Goal: Task Accomplishment & Management: Use online tool/utility

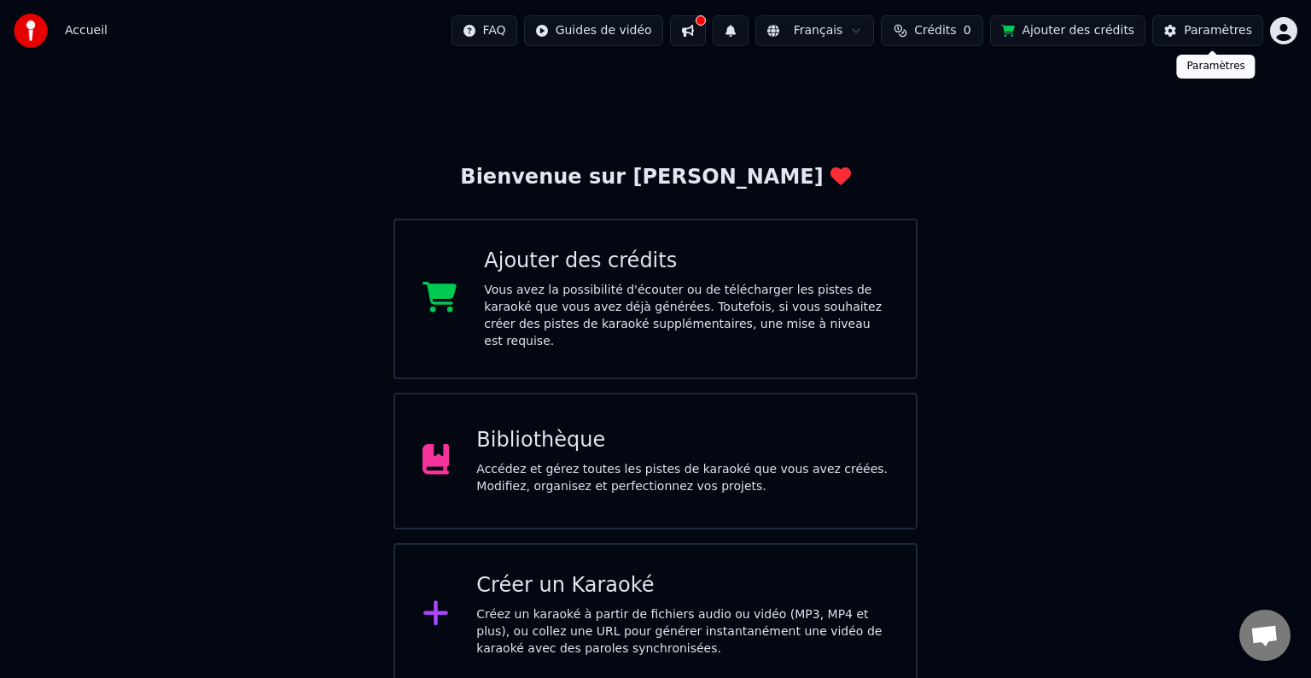
click at [1225, 28] on div "Paramètres" at bounding box center [1218, 30] width 68 height 17
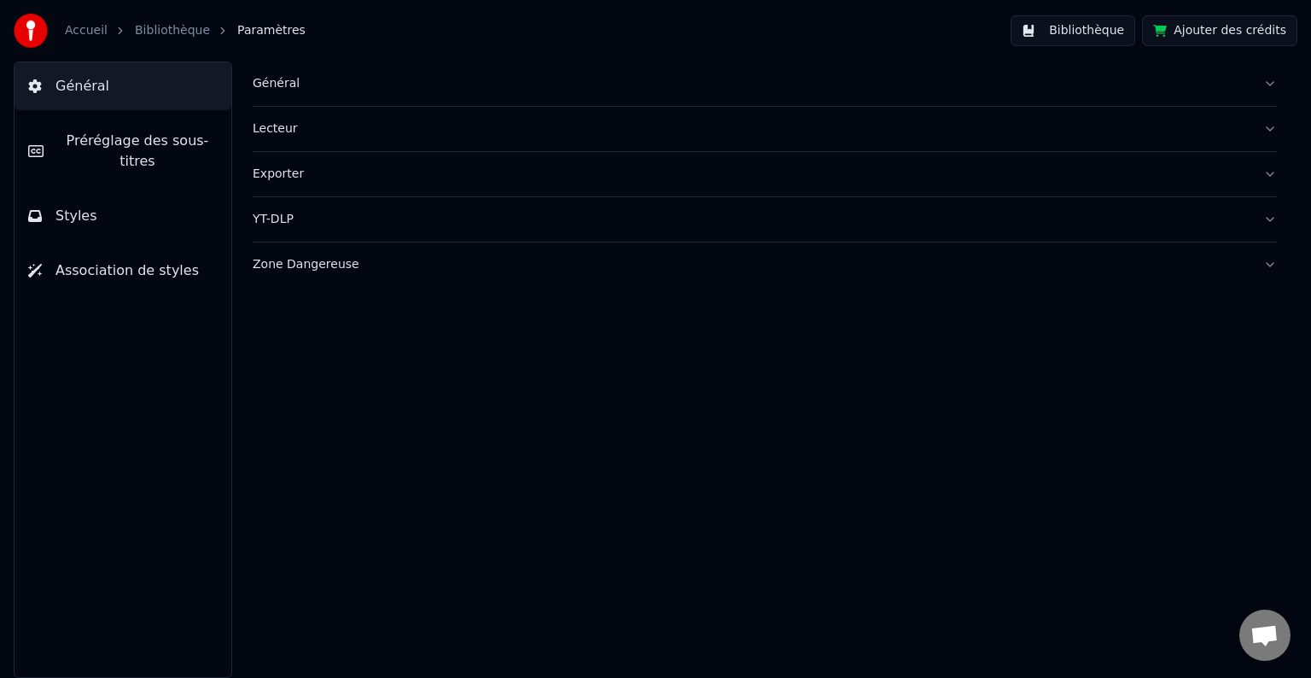
click at [273, 130] on div "Lecteur" at bounding box center [751, 128] width 997 height 17
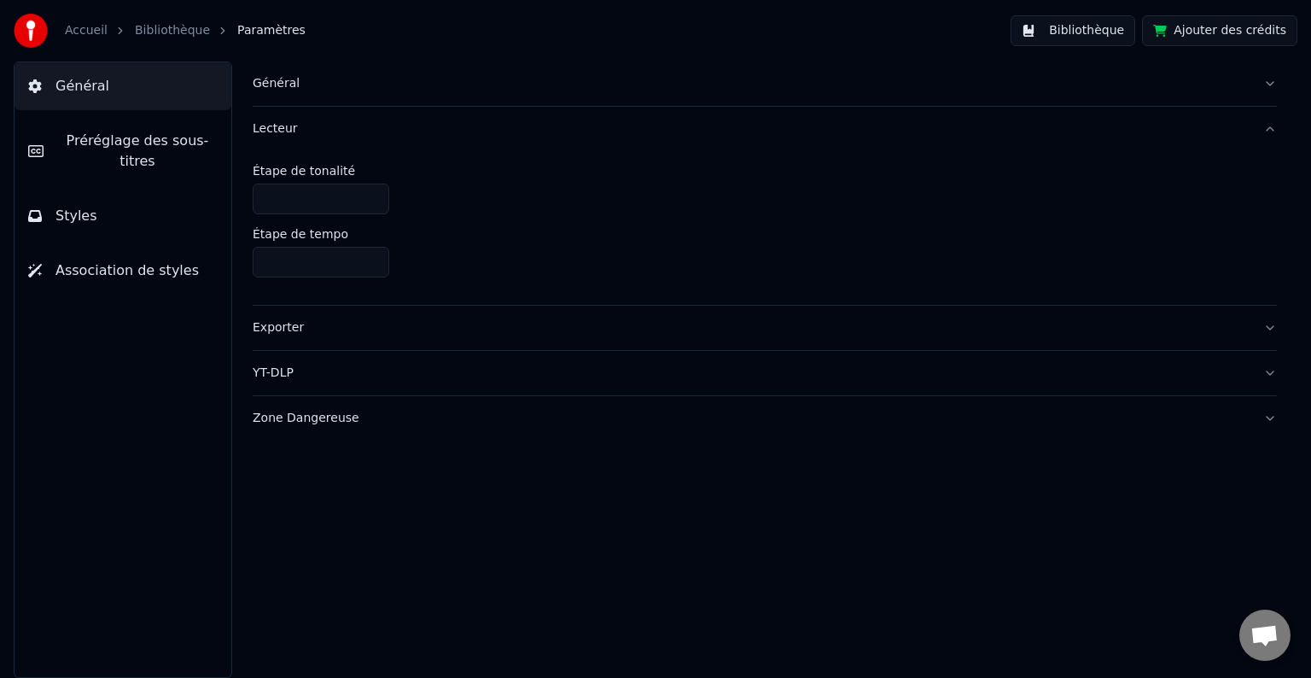
click at [101, 84] on span "Général" at bounding box center [82, 86] width 54 height 20
click at [105, 141] on span "Préréglage des sous-titres" at bounding box center [137, 151] width 160 height 41
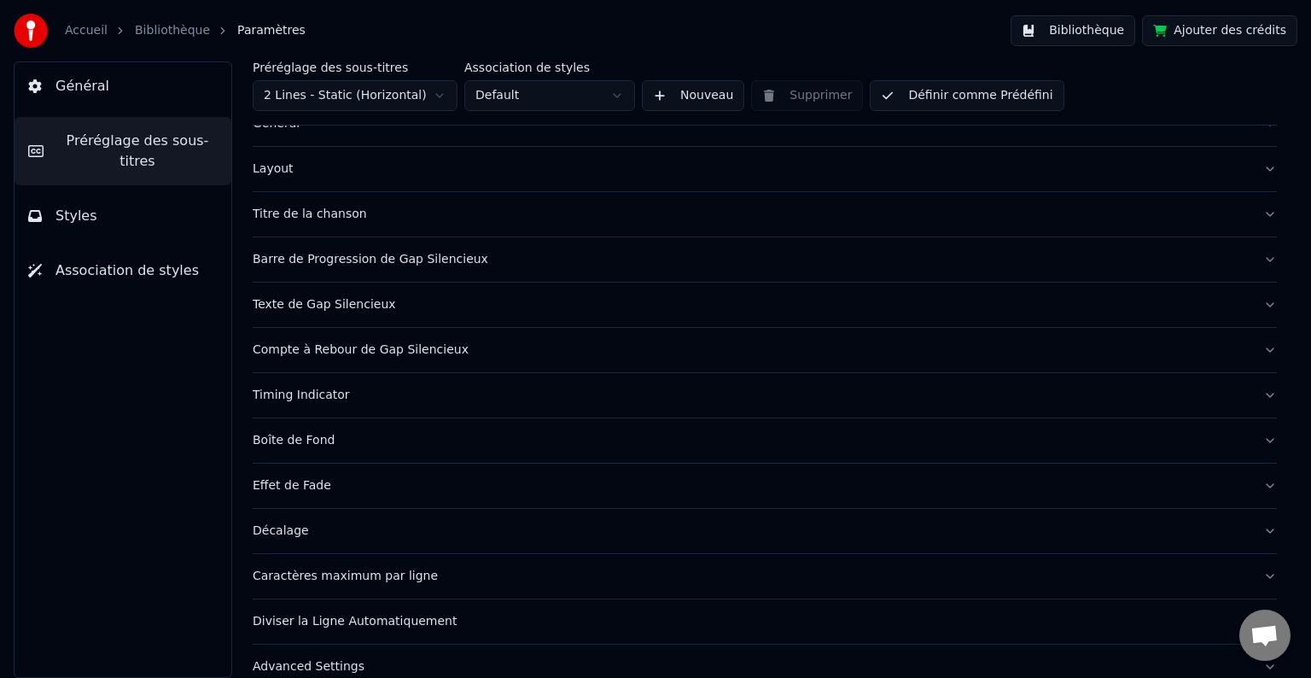
scroll to position [80, 0]
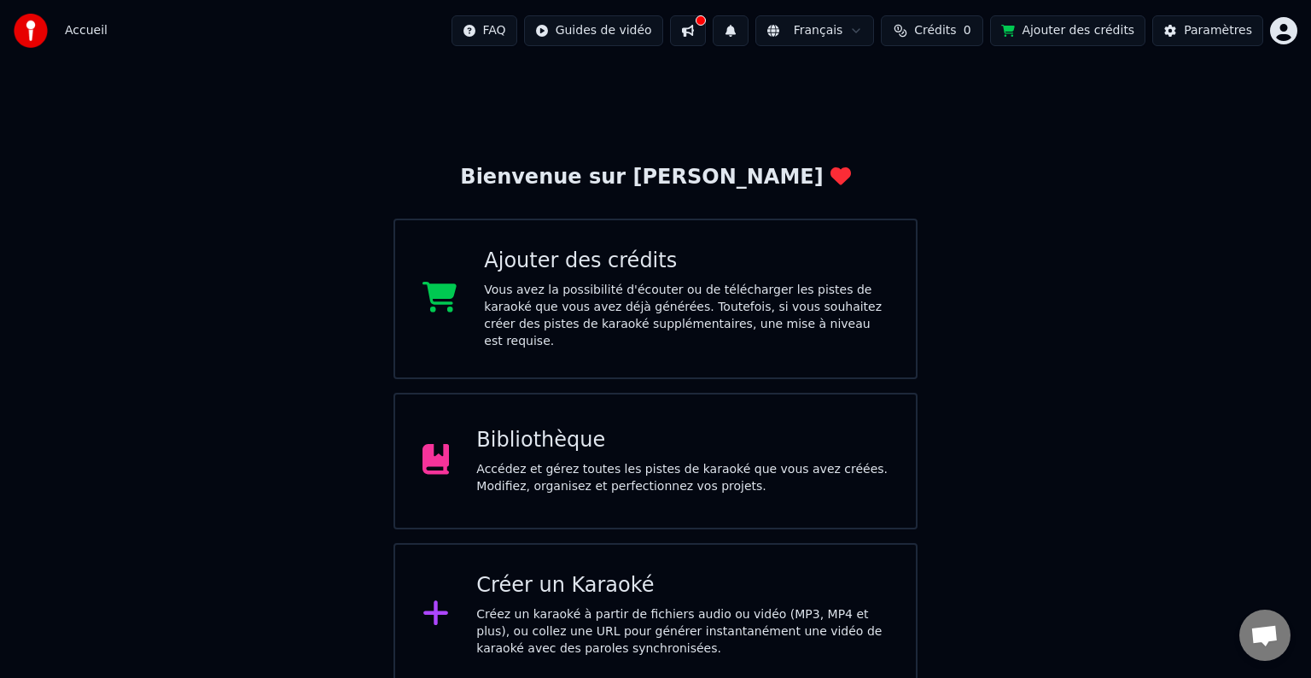
click at [628, 31] on html "Accueil FAQ Guides de vidéo Français Crédits 0 Ajouter des crédits Paramètres B…" at bounding box center [655, 343] width 1311 height 686
click at [620, 62] on div "Guide de démarrage rapide" at bounding box center [639, 67] width 238 height 27
click at [93, 34] on span "Accueil" at bounding box center [86, 30] width 43 height 17
click at [32, 30] on img at bounding box center [31, 31] width 34 height 34
click at [32, 29] on img at bounding box center [31, 31] width 34 height 34
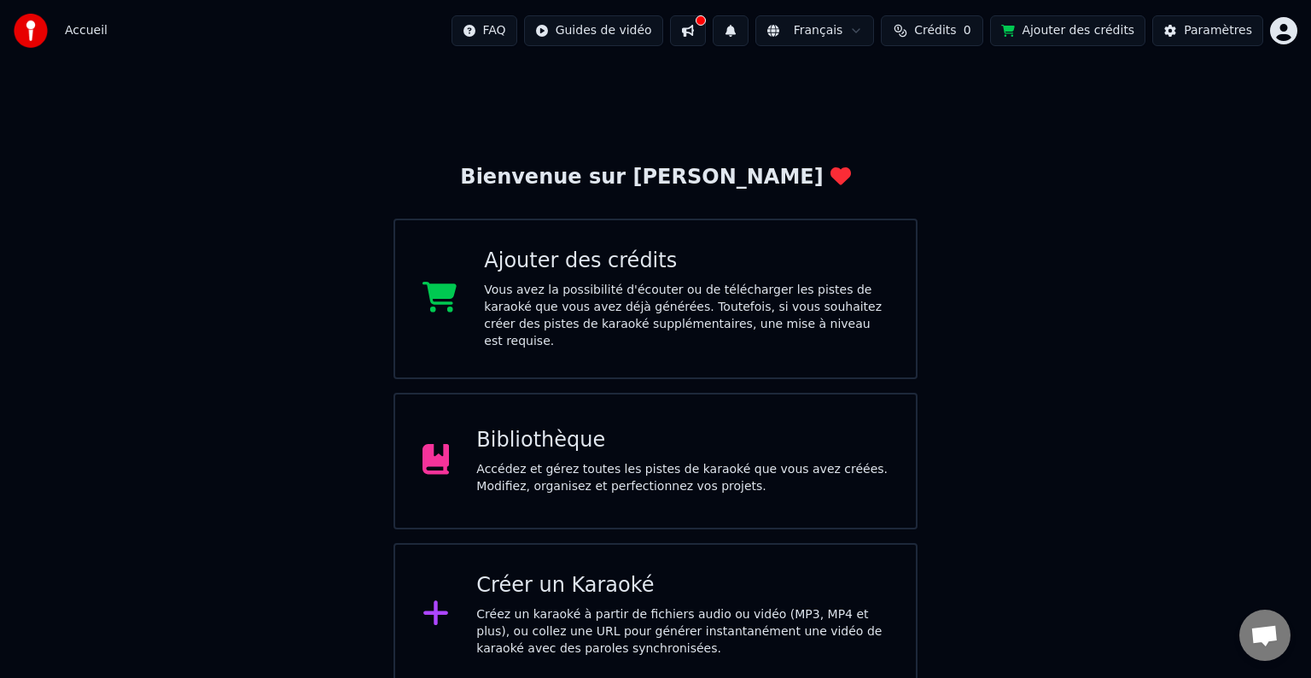
click at [32, 29] on img at bounding box center [31, 31] width 34 height 34
click at [532, 430] on div "Bibliothèque" at bounding box center [682, 440] width 412 height 27
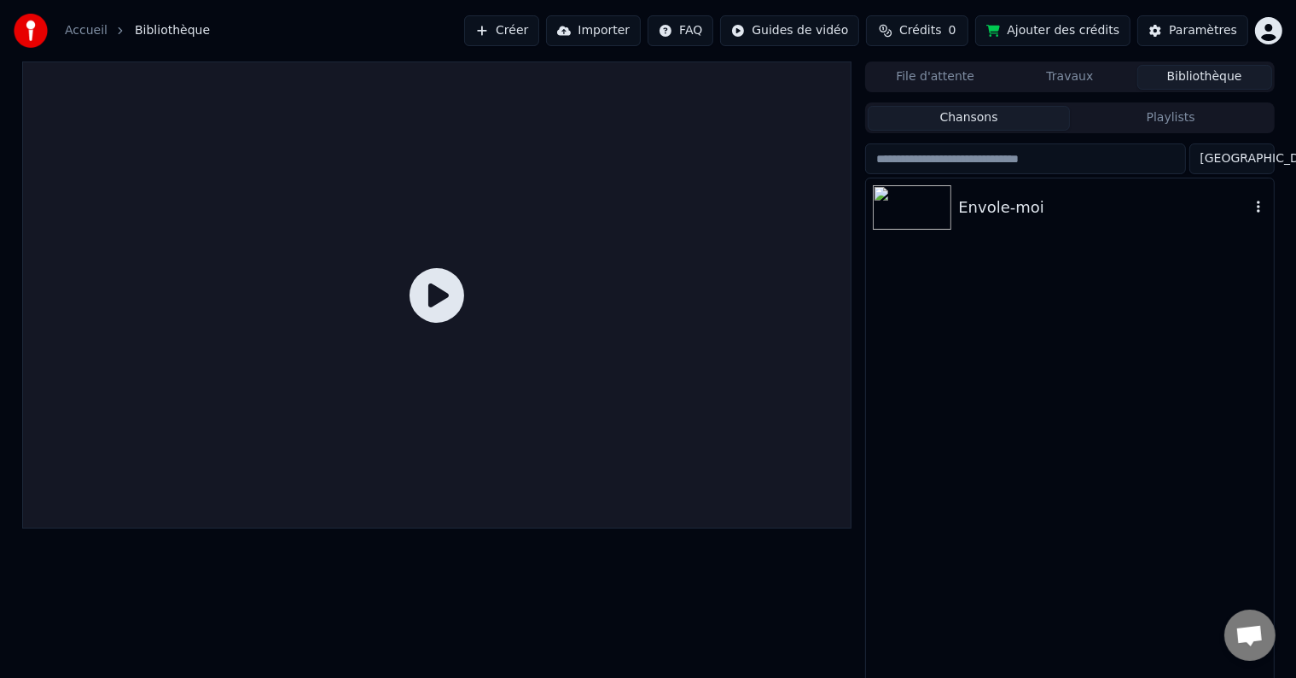
click at [935, 210] on img at bounding box center [912, 207] width 79 height 44
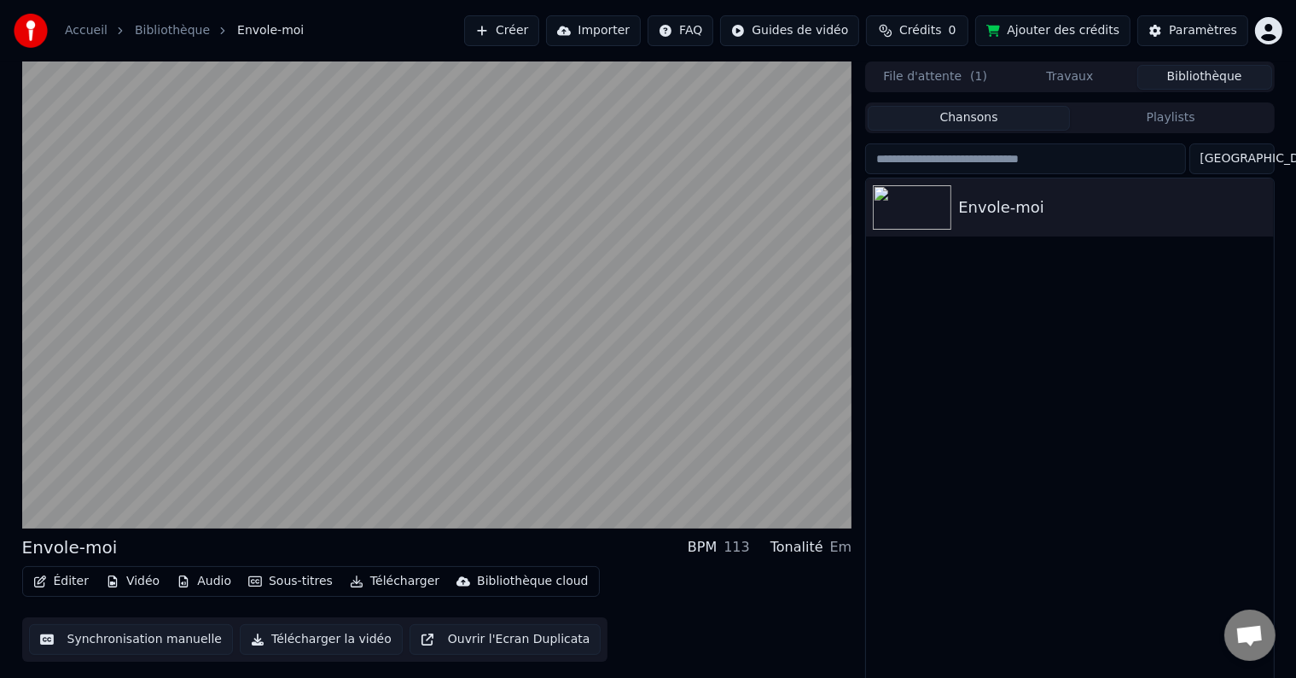
click at [899, 467] on div "Envole-moi" at bounding box center [1069, 431] width 407 height 507
click at [906, 157] on input "search" at bounding box center [1025, 158] width 320 height 31
type input "*"
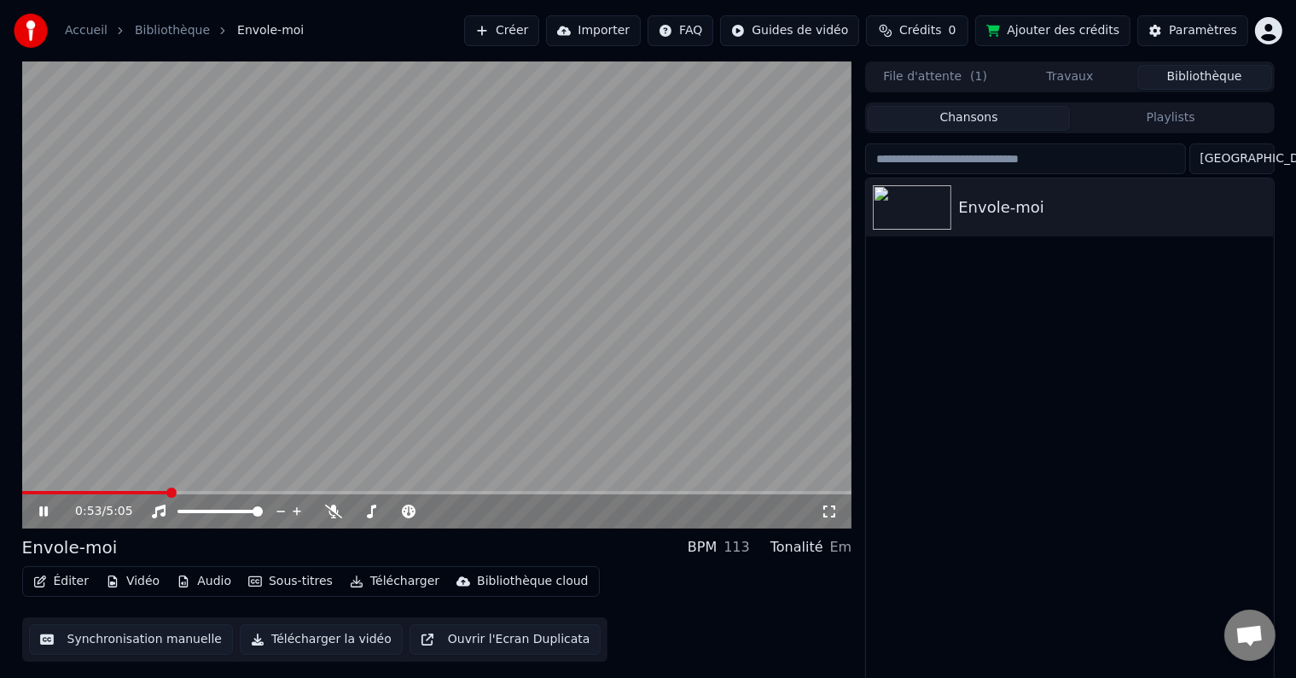
click at [637, 30] on button "Importer" at bounding box center [593, 30] width 95 height 31
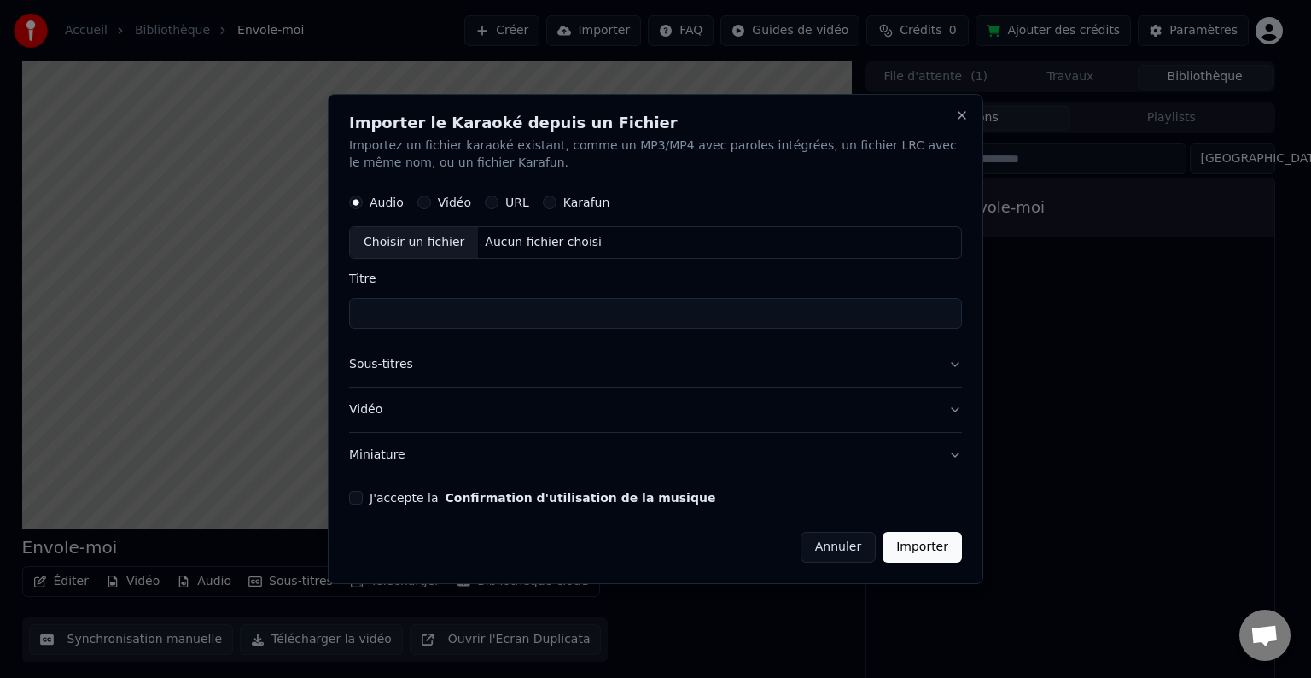
click at [543, 201] on button "Karafun" at bounding box center [550, 202] width 14 height 14
click at [358, 500] on button "J'accepte la Confirmation d'utilisation de la musique" at bounding box center [356, 498] width 14 height 14
click at [922, 549] on button "Importer" at bounding box center [921, 547] width 79 height 31
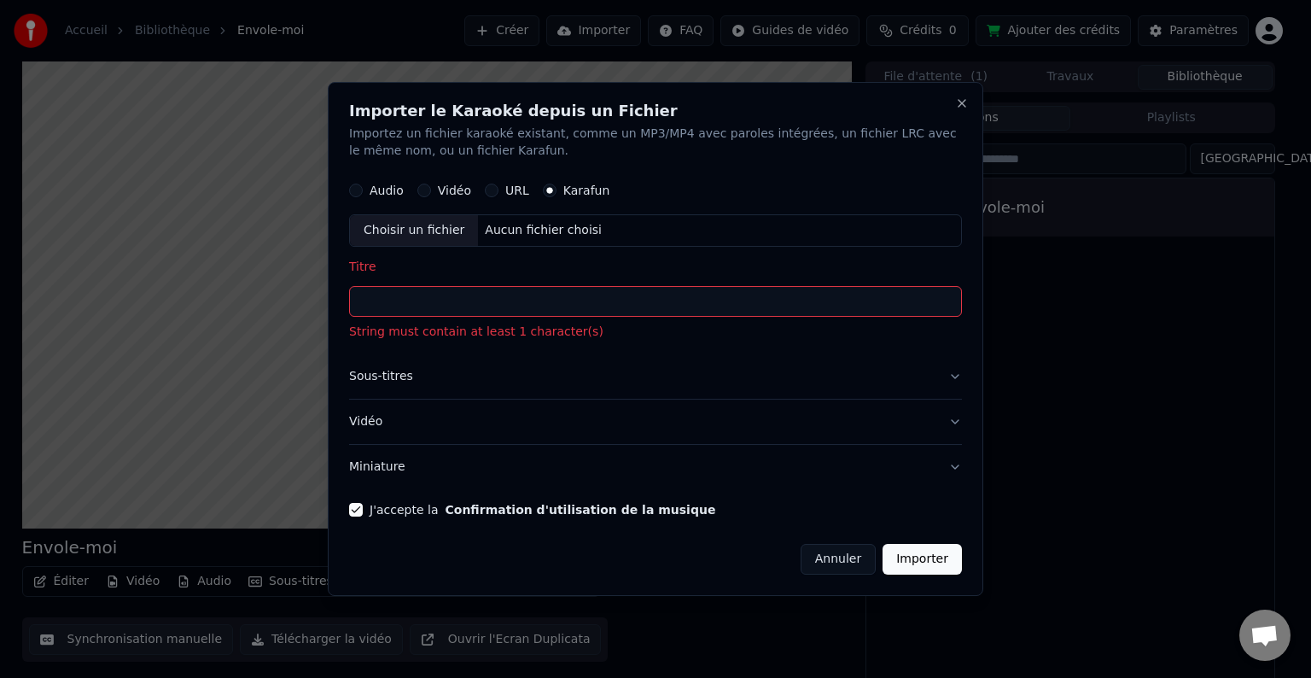
click at [451, 232] on div "Choisir un fichier" at bounding box center [414, 230] width 128 height 31
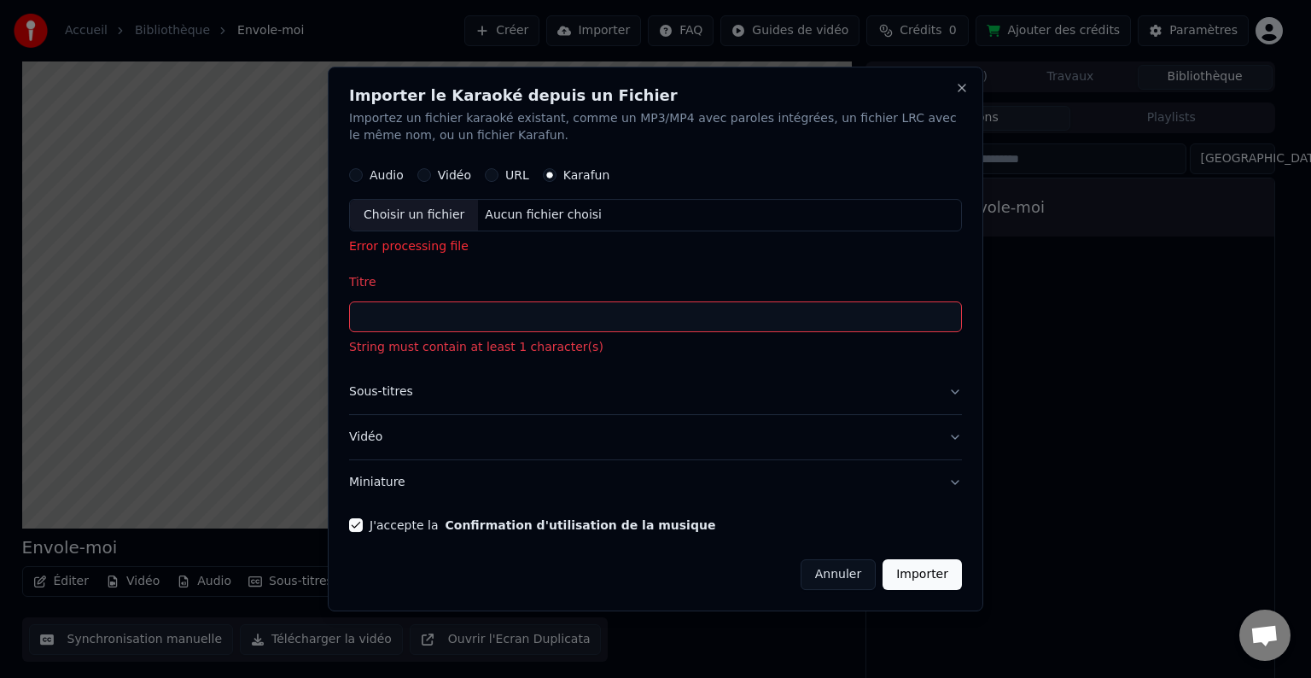
click at [505, 219] on div "Aucun fichier choisi" at bounding box center [543, 215] width 131 height 17
click at [359, 177] on button "Audio" at bounding box center [356, 175] width 14 height 14
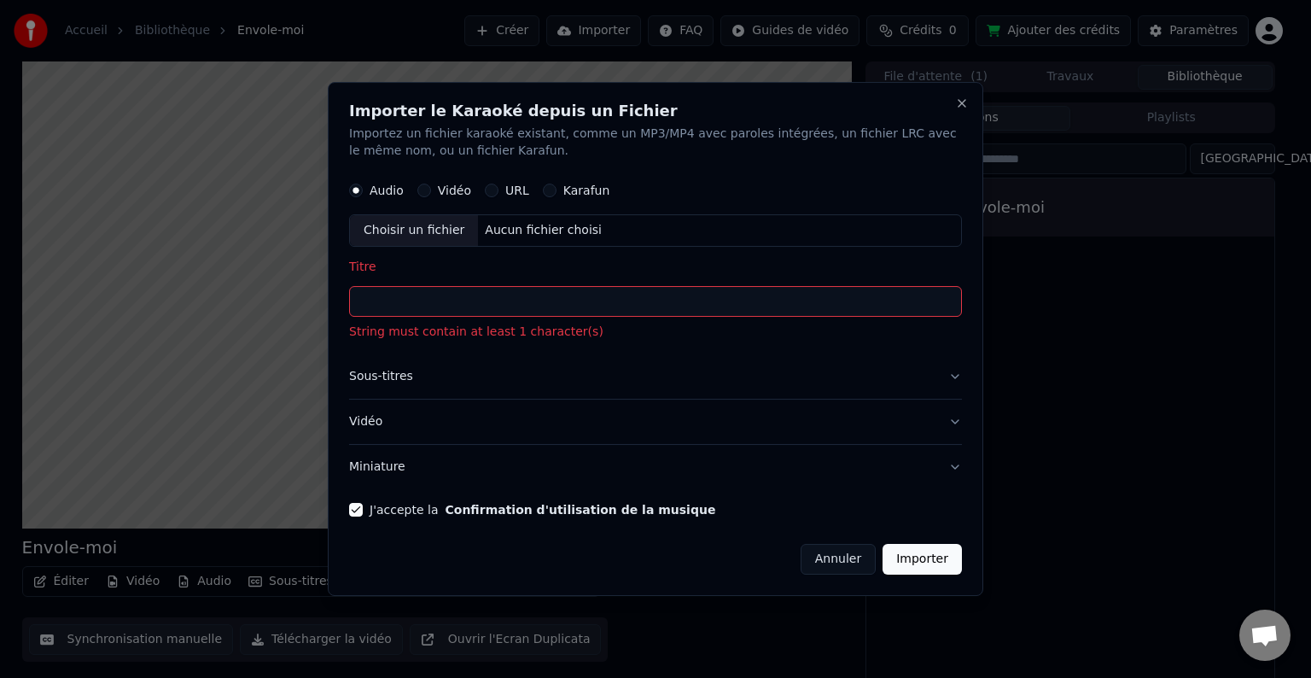
click at [430, 189] on div "Vidéo" at bounding box center [444, 190] width 54 height 14
click at [428, 191] on button "Vidéo" at bounding box center [424, 190] width 14 height 14
click at [485, 195] on div "URL" at bounding box center [507, 190] width 44 height 14
click at [543, 193] on button "Karafun" at bounding box center [550, 190] width 14 height 14
click at [922, 554] on button "Importer" at bounding box center [921, 559] width 79 height 31
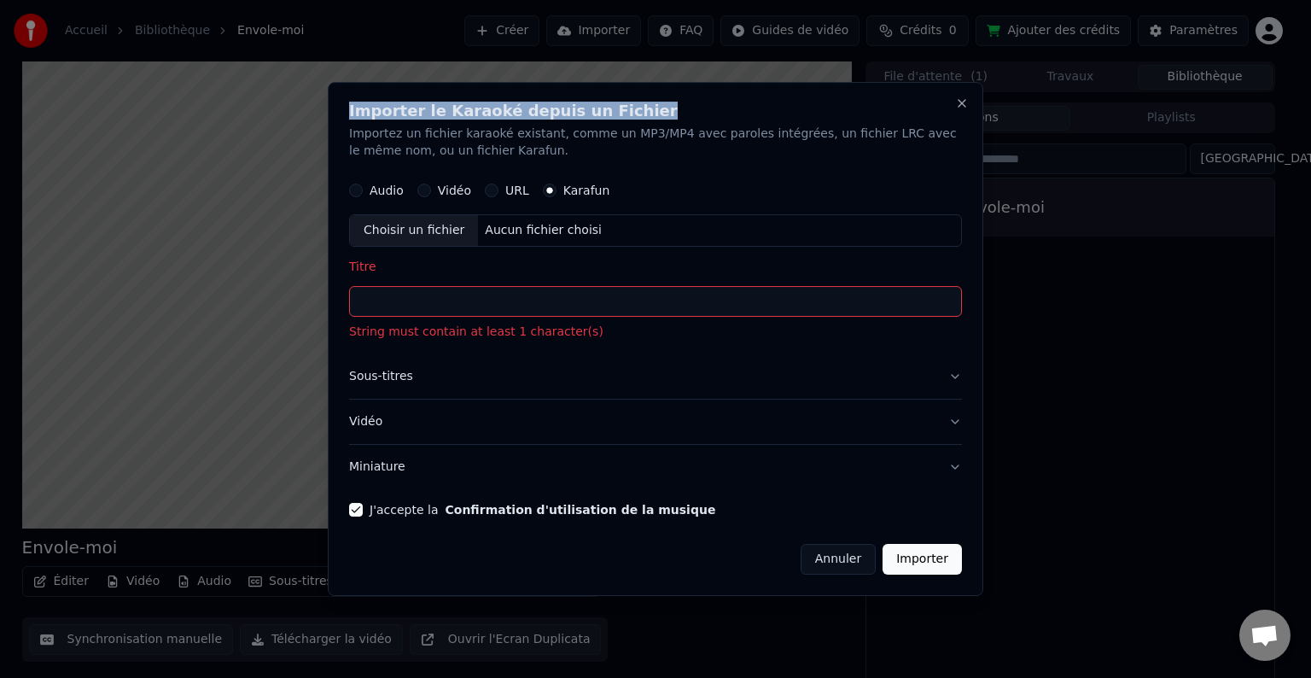
drag, startPoint x: 645, startPoint y: 103, endPoint x: 1293, endPoint y: 429, distance: 725.1
click at [1293, 429] on body "Accueil Bibliothèque Envole-moi Créer Importer FAQ Guides de vidéo Crédits 0 Aj…" at bounding box center [648, 339] width 1296 height 678
click at [959, 103] on button "Close" at bounding box center [962, 103] width 14 height 14
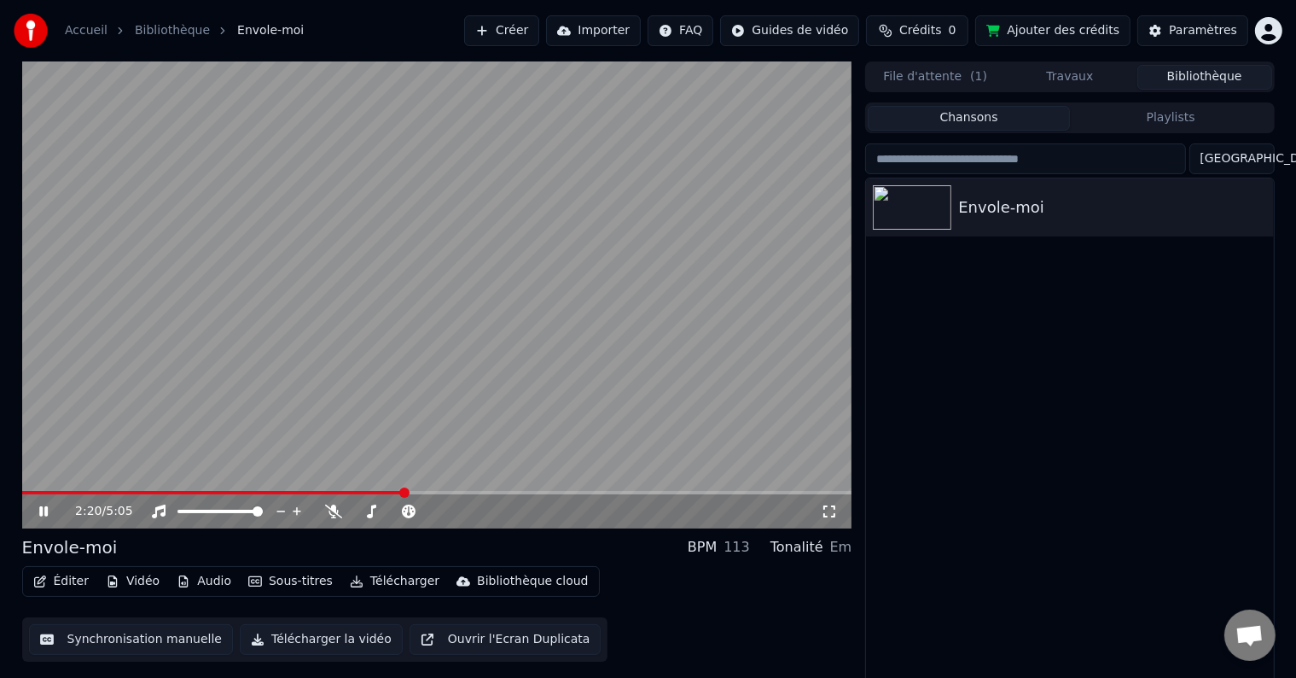
click at [608, 487] on video at bounding box center [437, 294] width 830 height 467
click at [608, 490] on video at bounding box center [437, 294] width 830 height 467
click at [691, 488] on span at bounding box center [687, 492] width 10 height 10
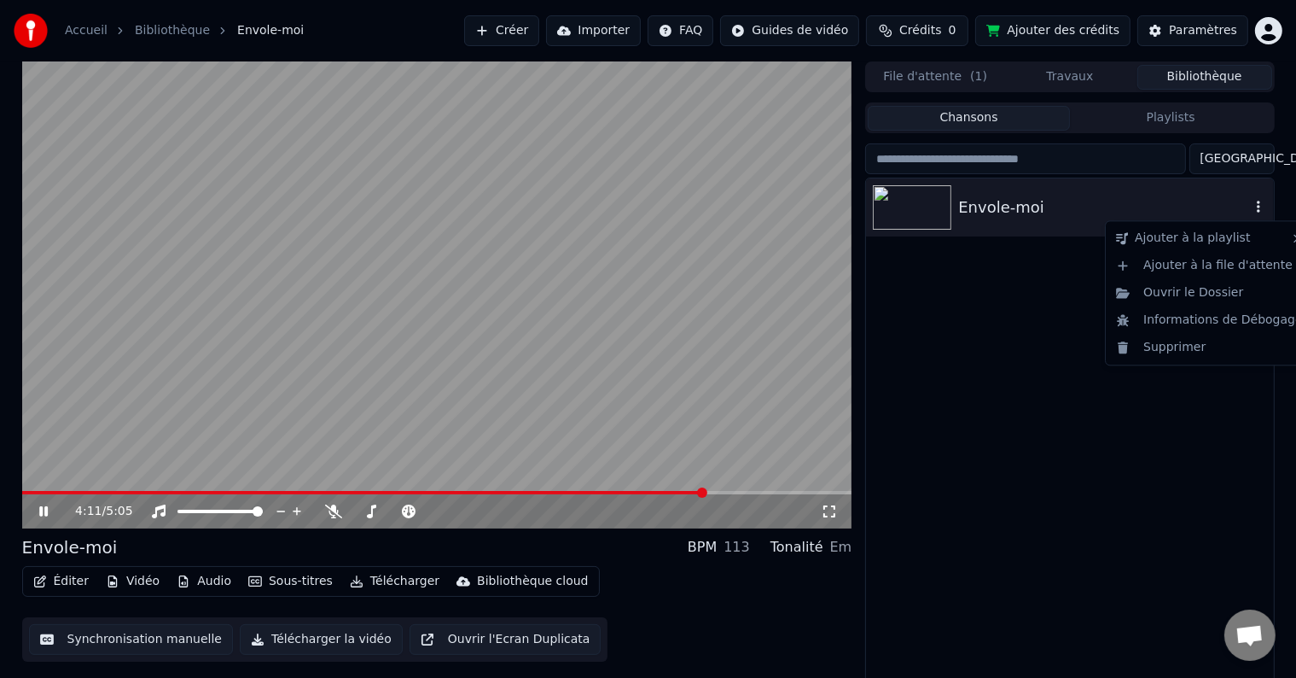
click at [1260, 208] on icon "button" at bounding box center [1258, 207] width 17 height 14
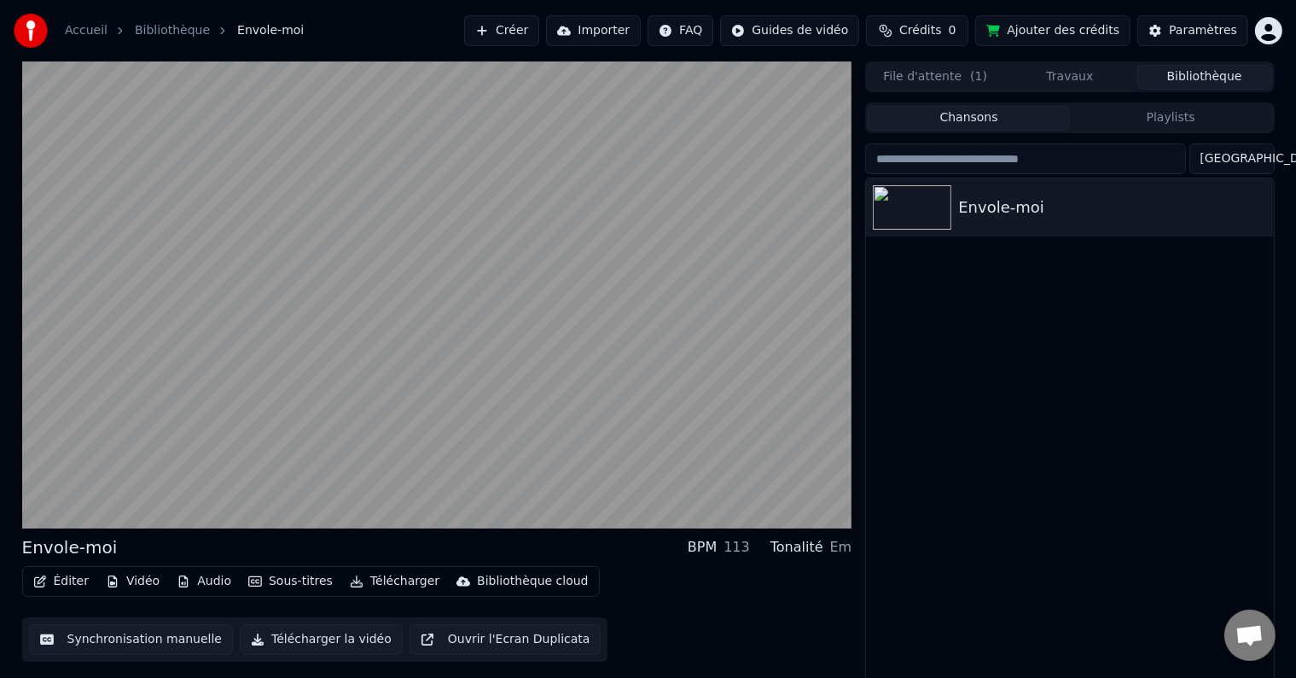
click at [1195, 75] on button "Bibliothèque" at bounding box center [1205, 77] width 135 height 25
click at [954, 82] on button "File d'attente ( 1 )" at bounding box center [935, 77] width 135 height 25
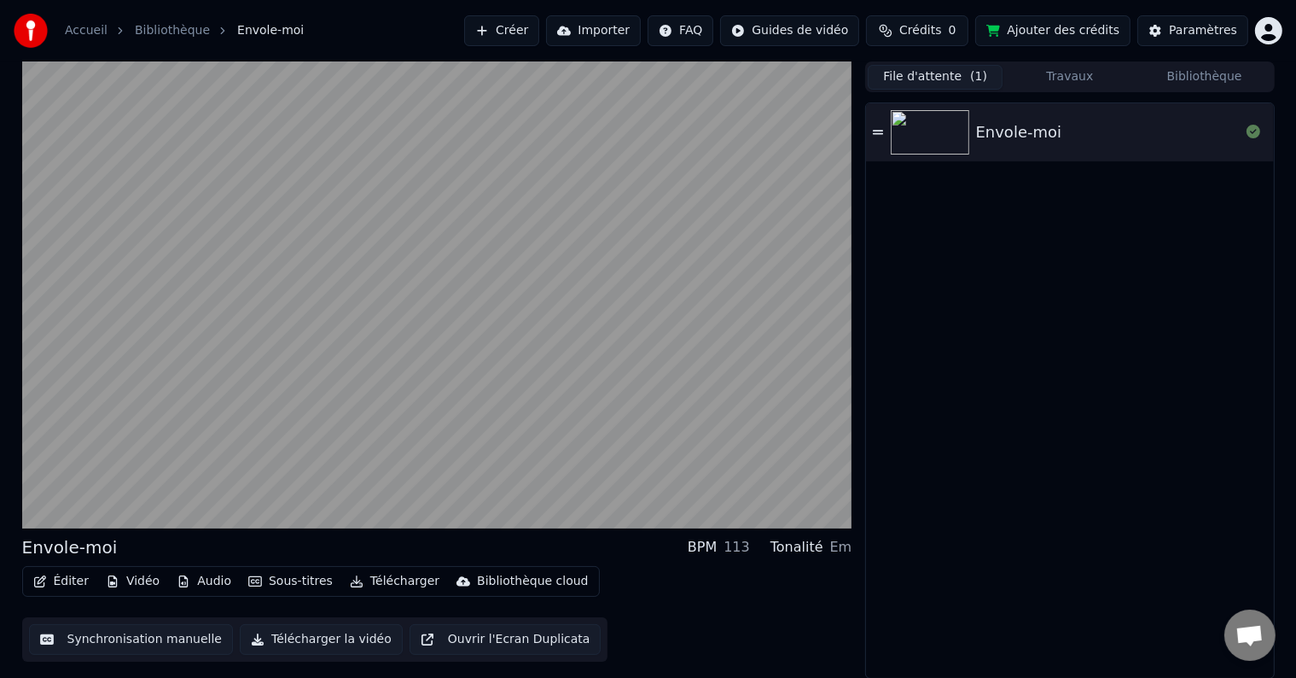
click at [1082, 79] on button "Travaux" at bounding box center [1070, 77] width 135 height 25
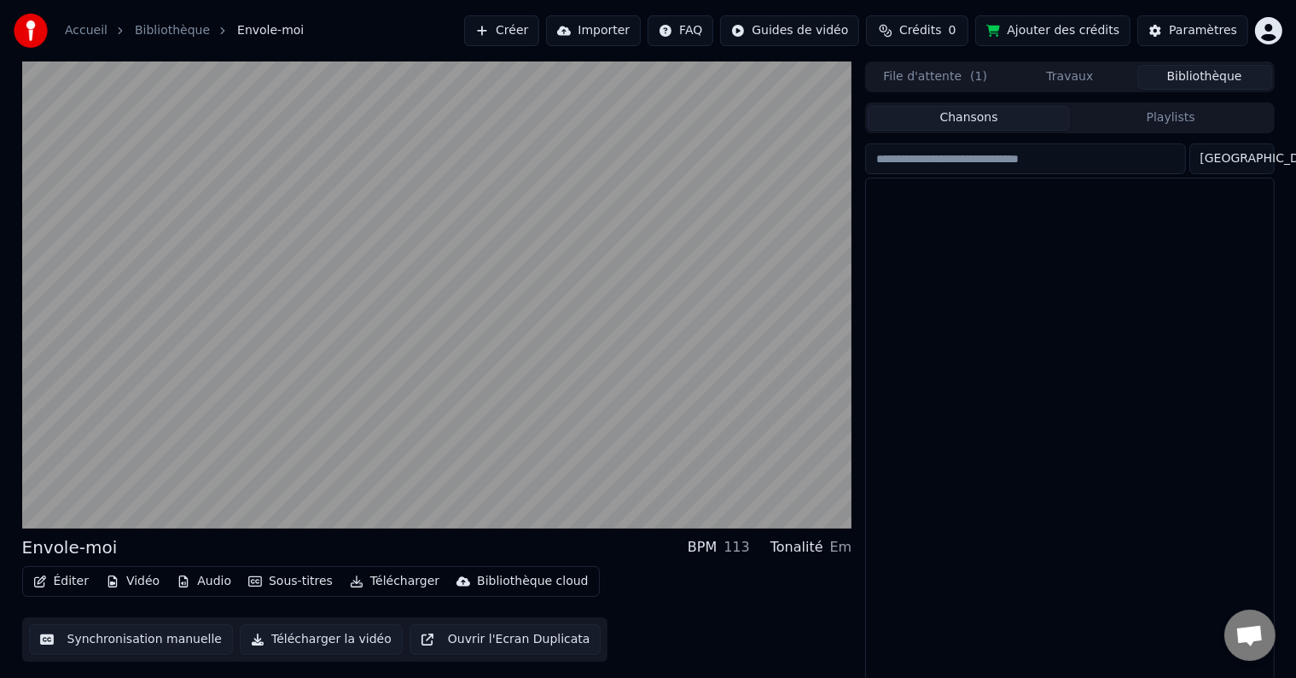
click at [1202, 81] on button "Bibliothèque" at bounding box center [1205, 77] width 135 height 25
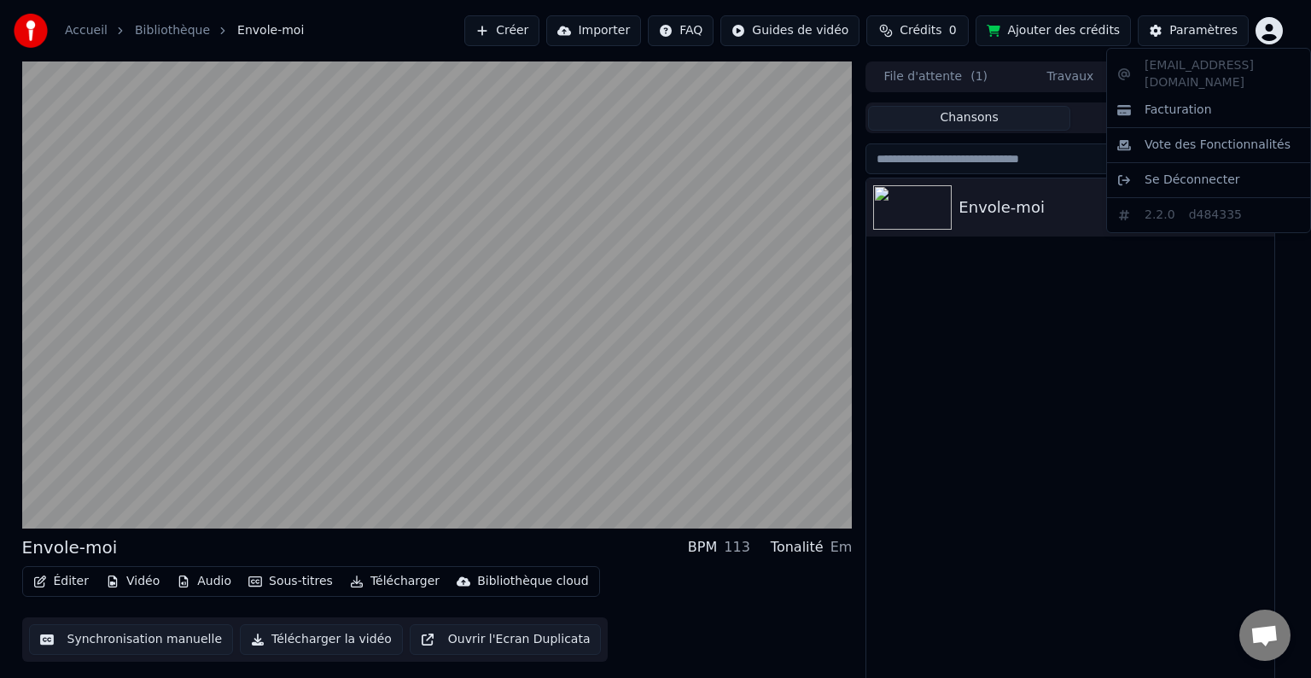
click at [1268, 32] on html "Accueil Bibliothèque Envole-moi Créer Importer FAQ Guides de vidéo Crédits 0 Aj…" at bounding box center [655, 339] width 1311 height 678
click at [1074, 339] on html "Accueil Bibliothèque Envole-moi Créer Importer FAQ Guides de vidéo Crédits 0 Aj…" at bounding box center [655, 339] width 1311 height 678
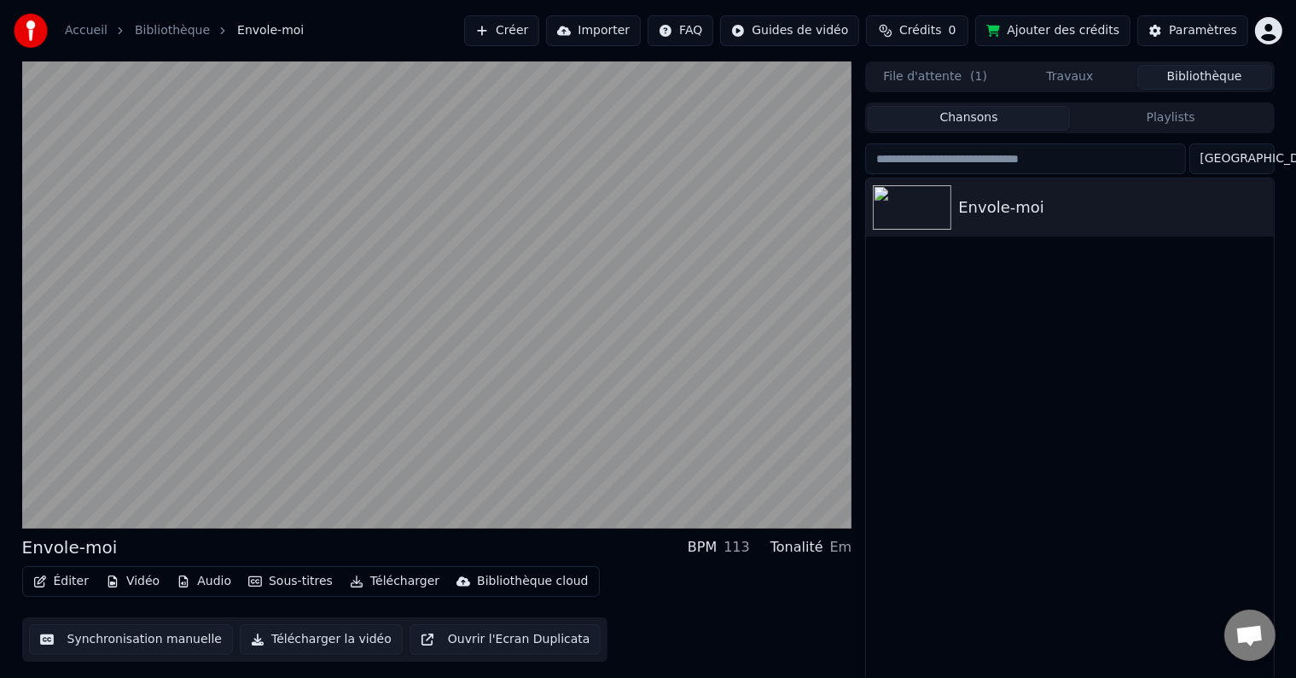
click at [636, 31] on button "Importer" at bounding box center [593, 30] width 95 height 31
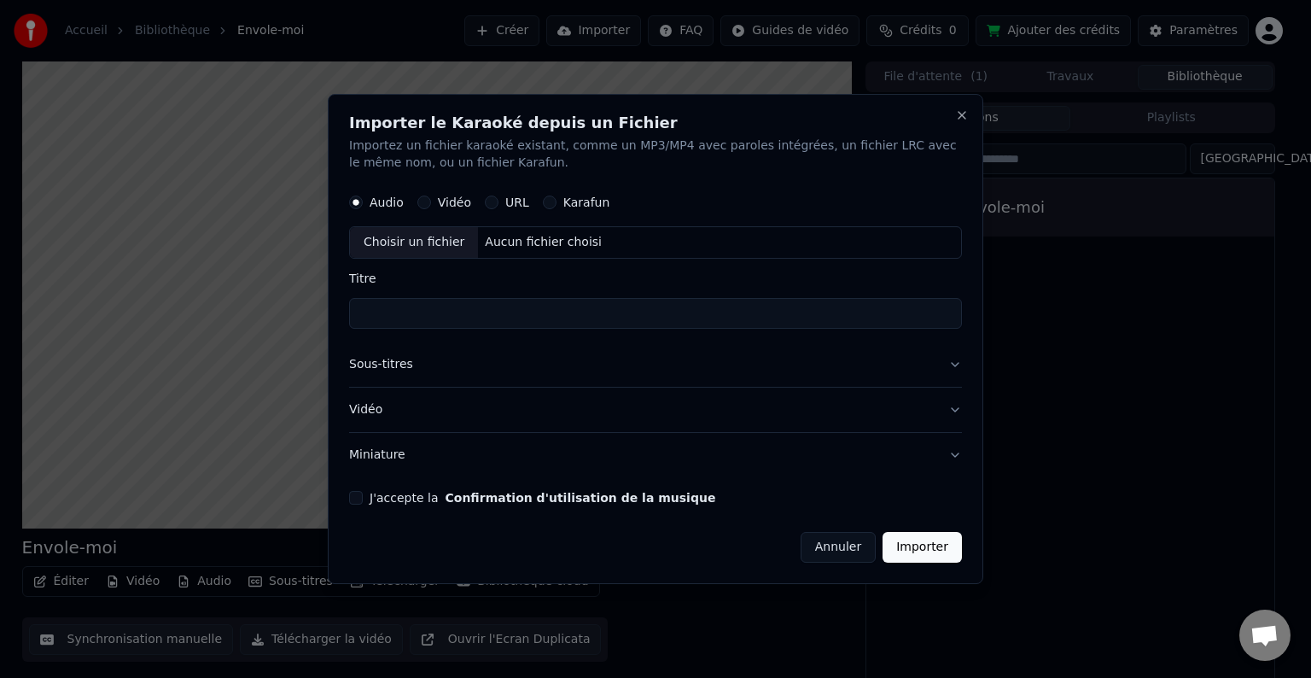
click at [389, 242] on div "Choisir un fichier" at bounding box center [414, 242] width 128 height 31
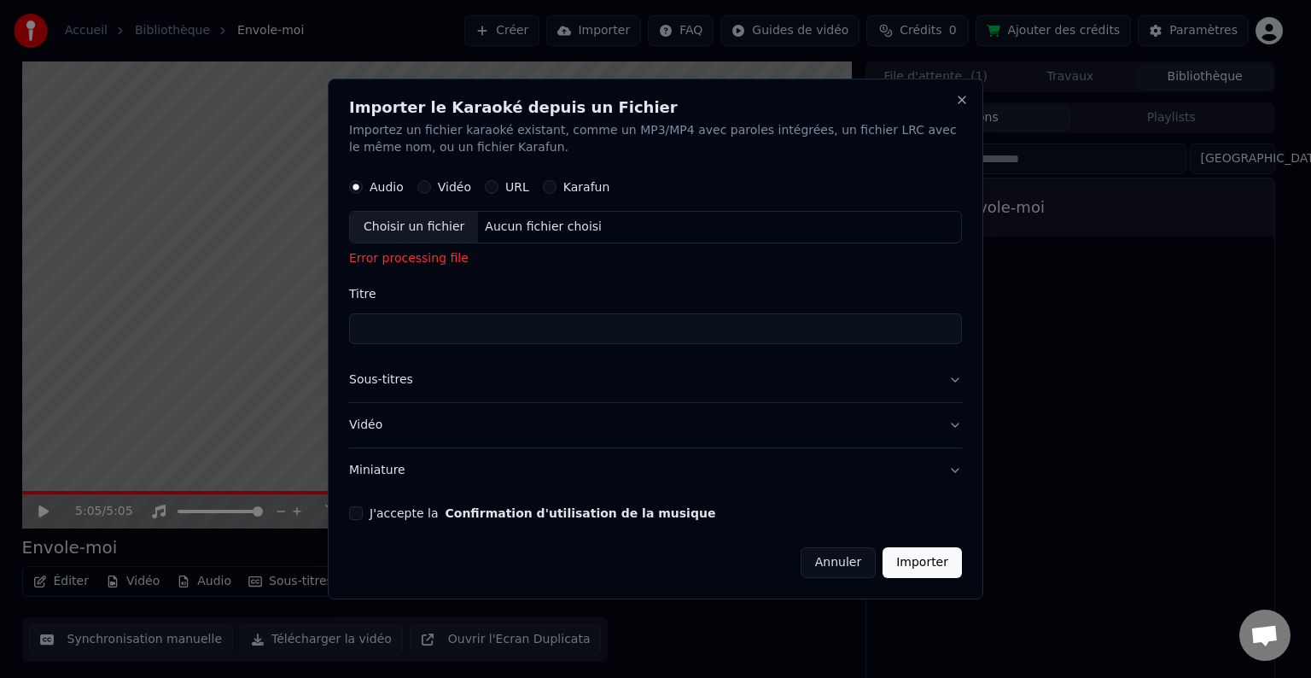
click at [492, 225] on div "Aucun fichier choisi" at bounding box center [543, 226] width 131 height 17
click at [546, 190] on button "Karafun" at bounding box center [550, 187] width 14 height 14
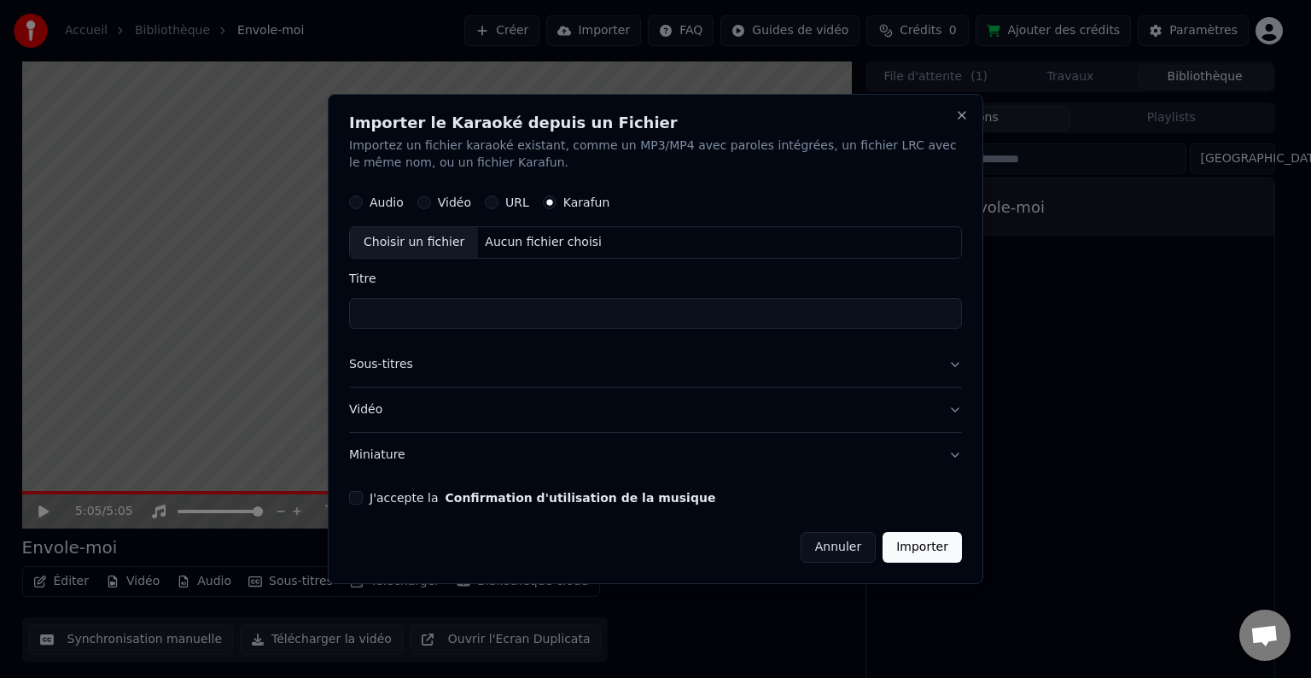
click at [403, 239] on div "Choisir un fichier" at bounding box center [414, 242] width 128 height 31
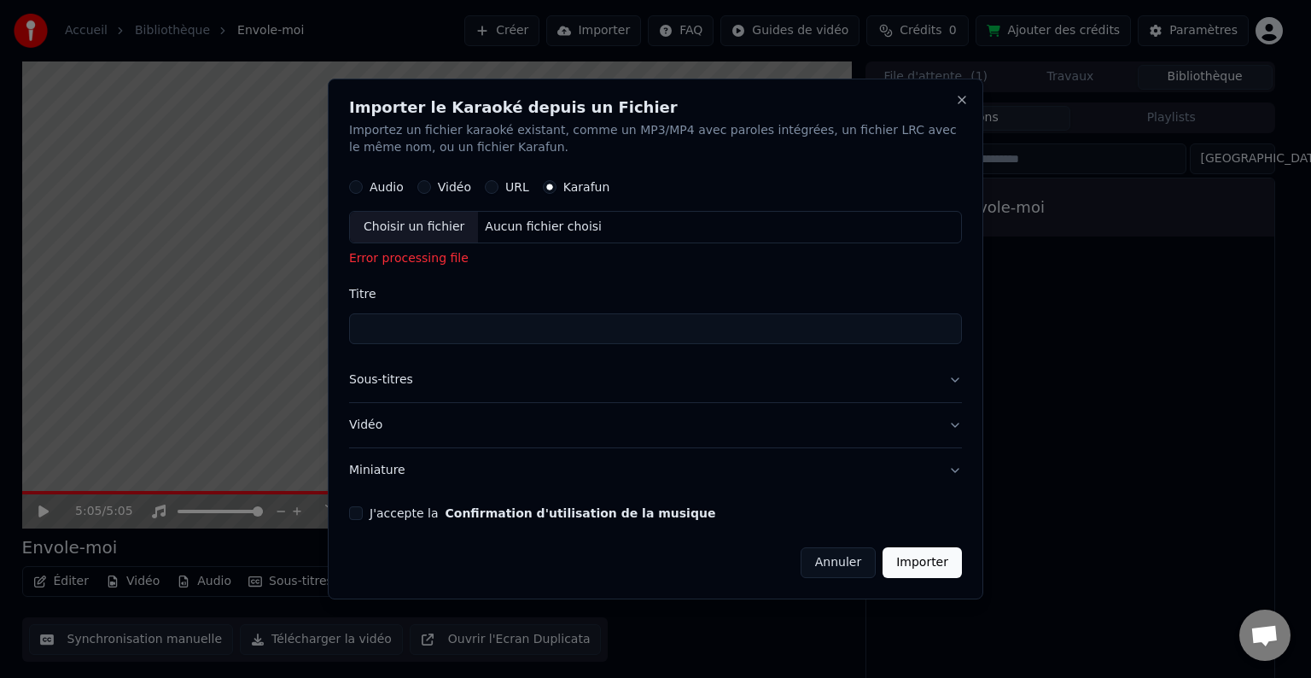
click at [952, 375] on button "Sous-titres" at bounding box center [655, 380] width 613 height 44
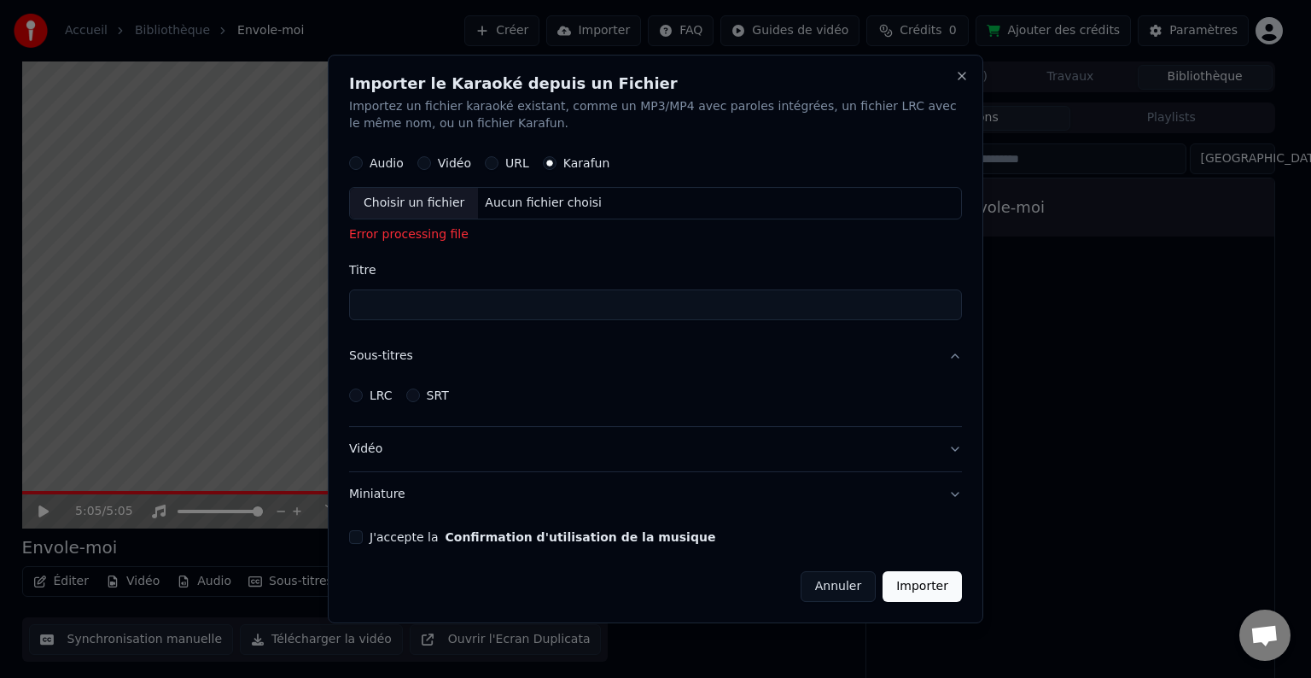
click at [949, 451] on button "Vidéo" at bounding box center [655, 449] width 613 height 44
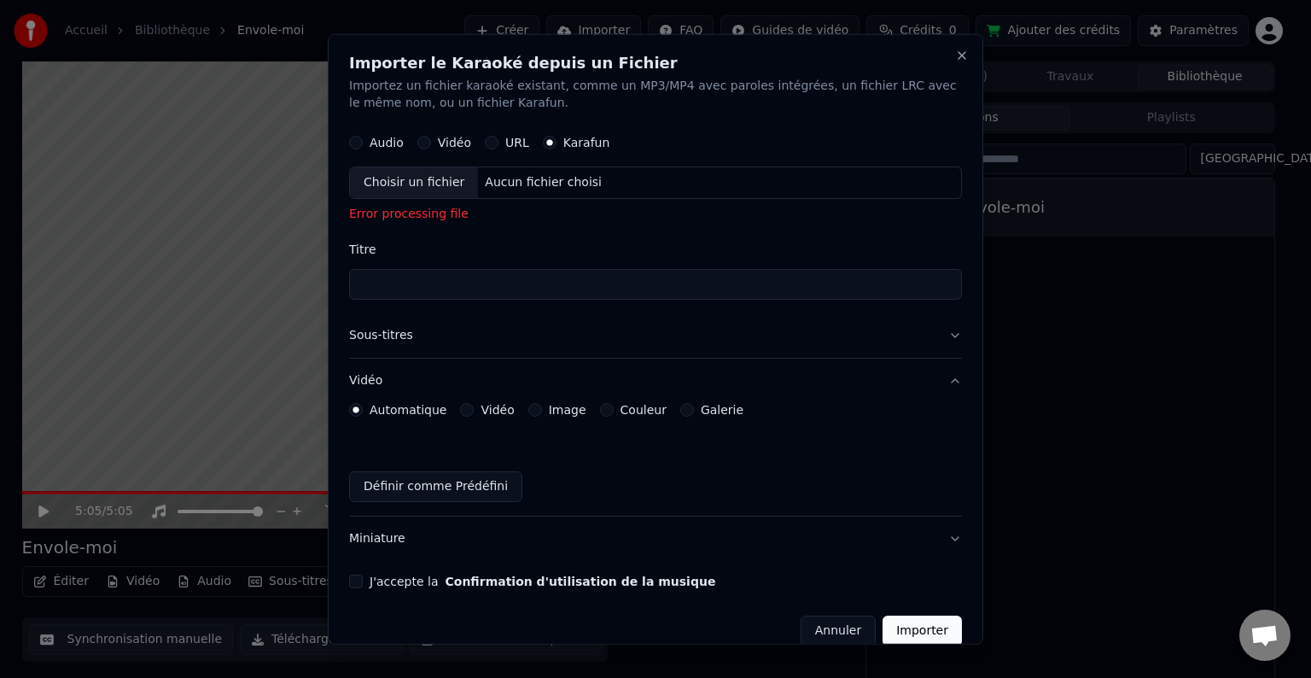
click at [928, 535] on button "Miniature" at bounding box center [655, 538] width 613 height 44
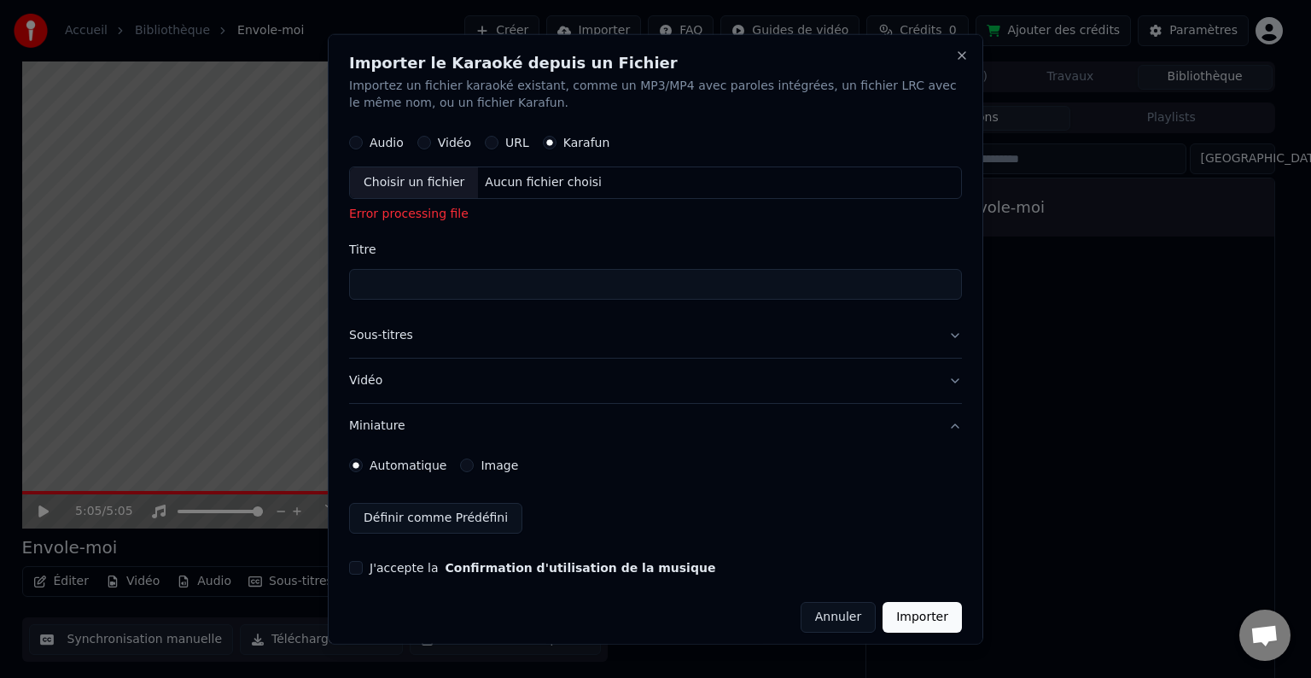
click at [946, 61] on h2 "Importer le Karaoké depuis un Fichier" at bounding box center [655, 62] width 613 height 15
click at [955, 57] on button "Close" at bounding box center [962, 56] width 14 height 14
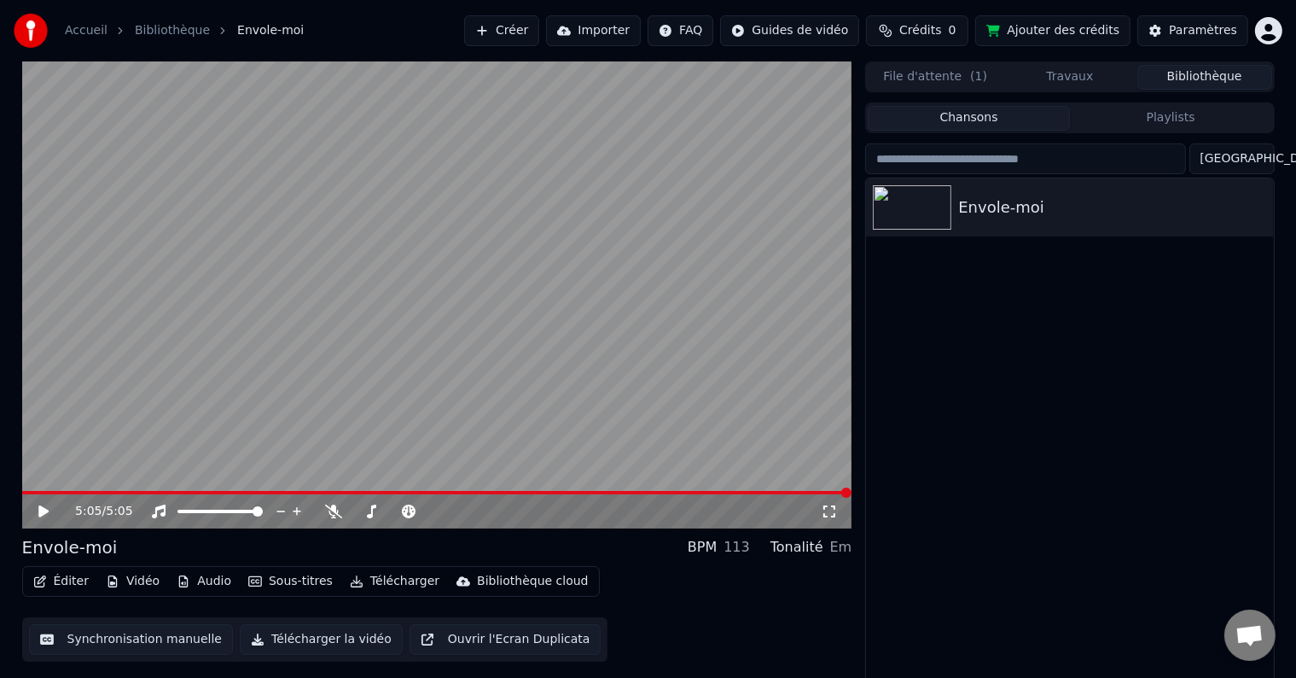
click at [812, 37] on html "Accueil Bibliothèque Envole-moi Créer Importer FAQ Guides de vidéo Crédits 0 Aj…" at bounding box center [648, 339] width 1296 height 678
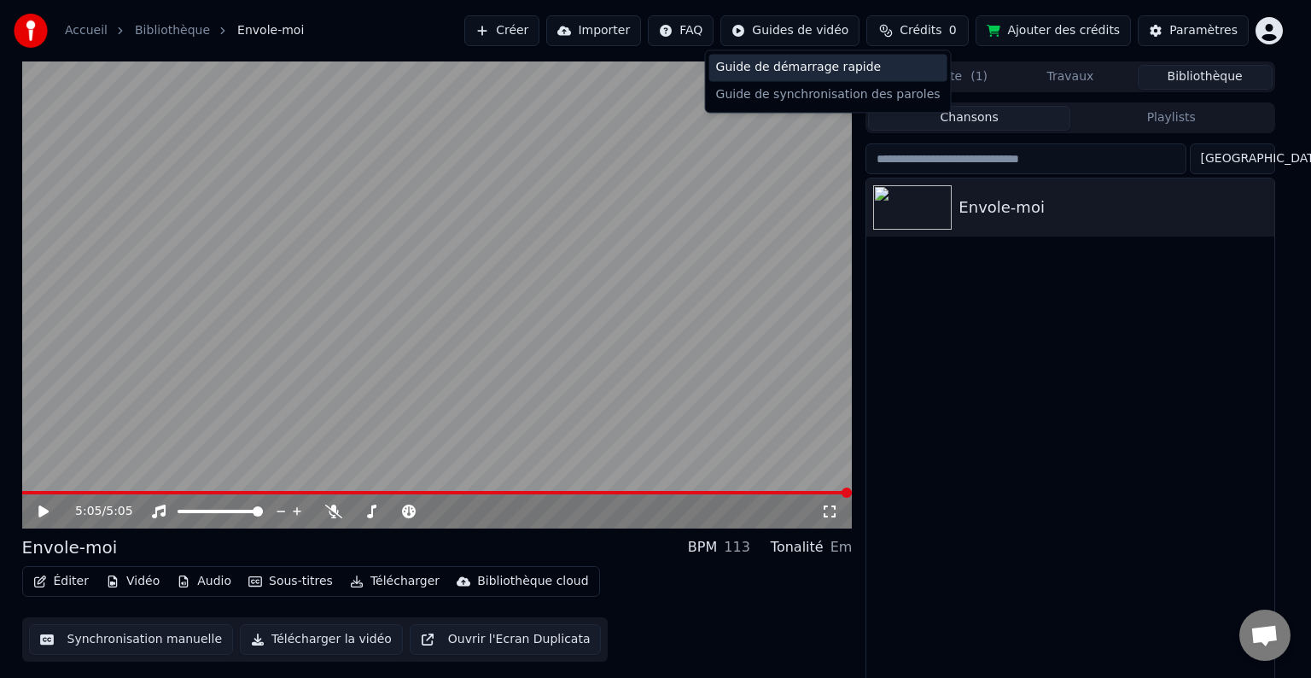
click at [806, 63] on div "Guide de démarrage rapide" at bounding box center [828, 67] width 238 height 27
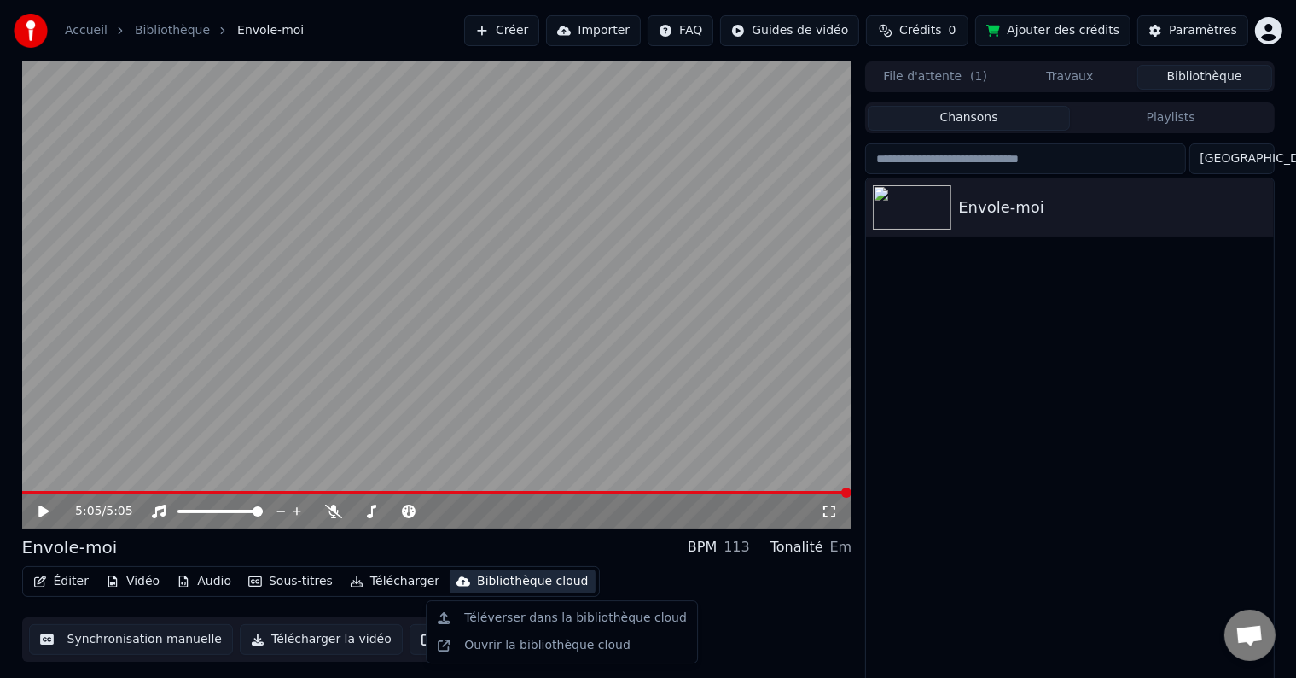
click at [512, 582] on div "Bibliothèque cloud" at bounding box center [532, 581] width 111 height 17
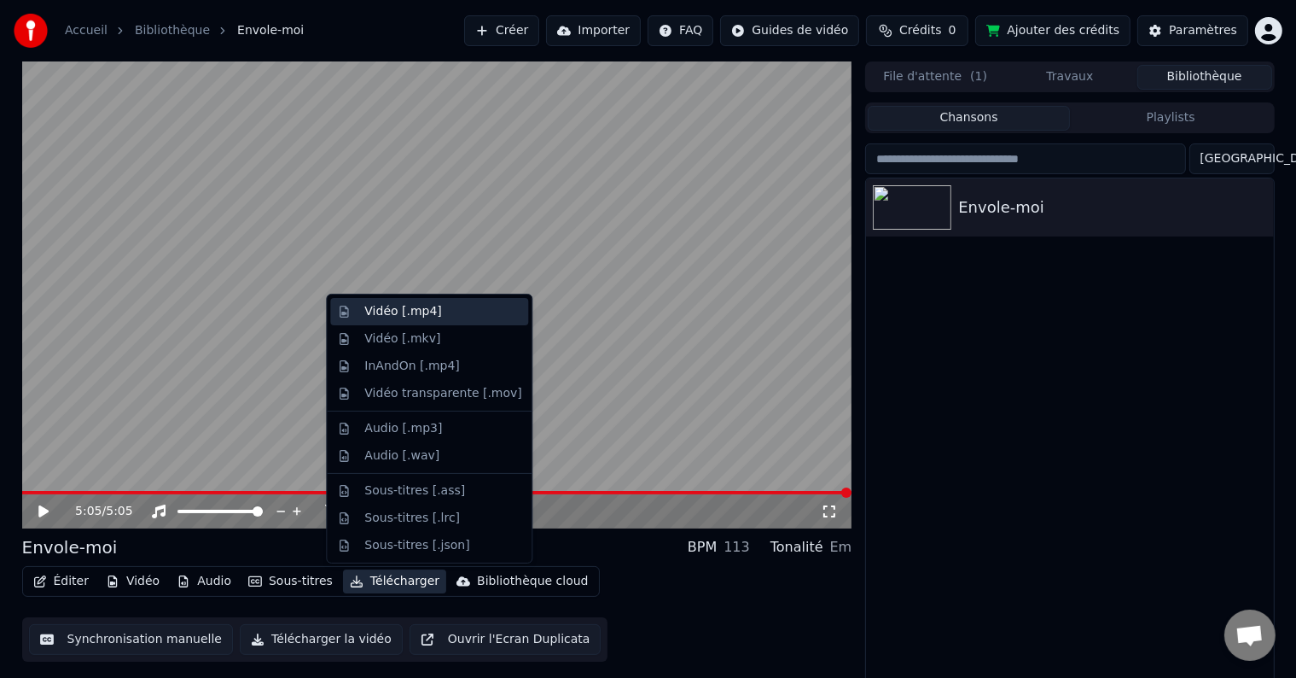
click at [396, 311] on div "Vidéo [.mp4]" at bounding box center [402, 311] width 77 height 17
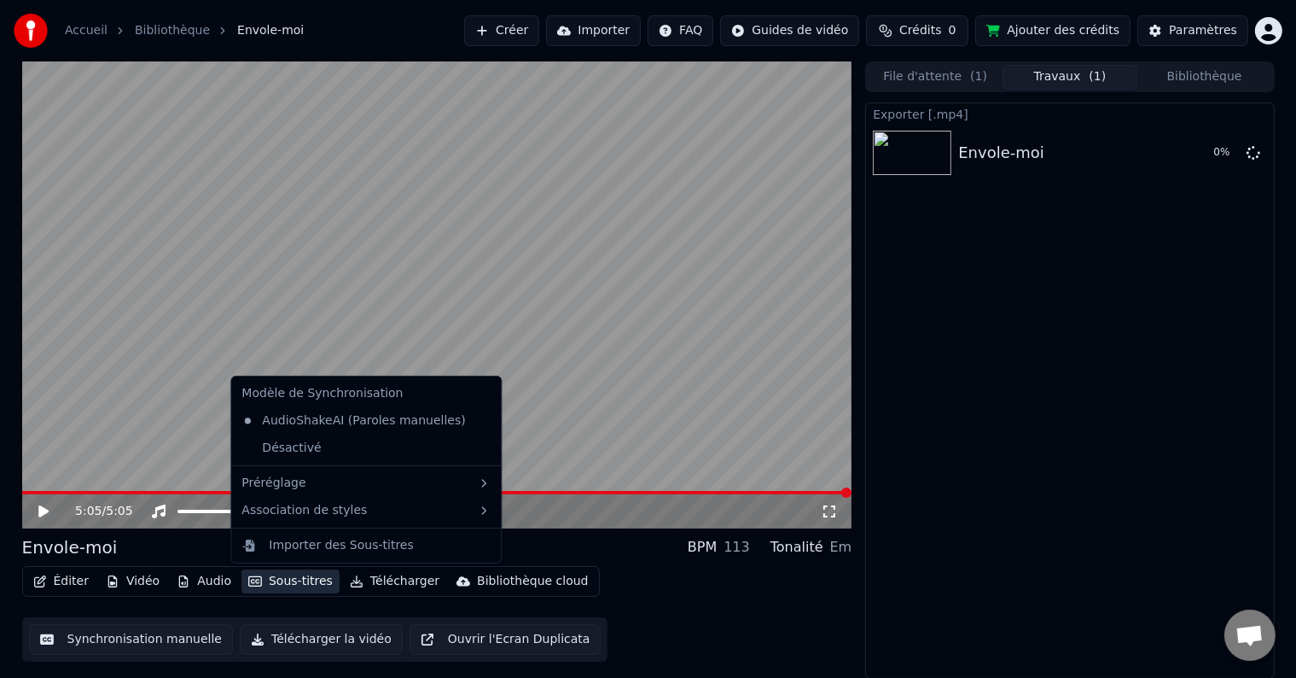
click at [303, 575] on button "Sous-titres" at bounding box center [291, 581] width 98 height 24
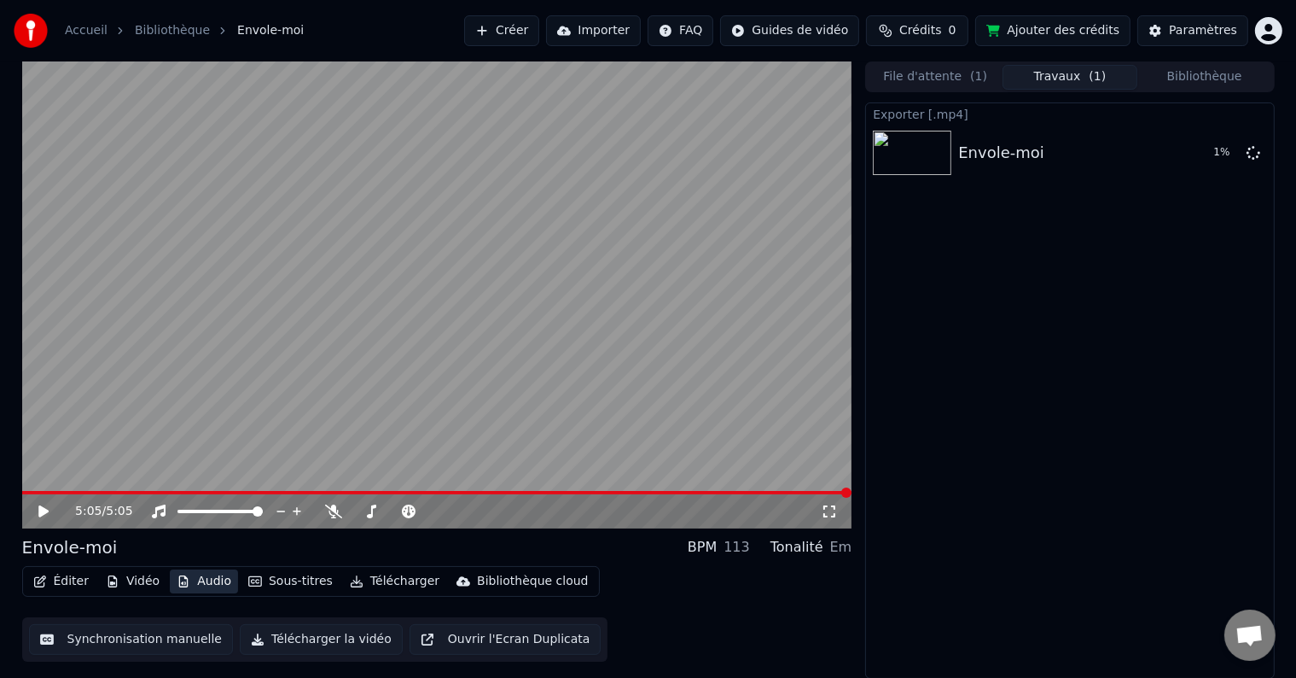
click at [219, 582] on button "Audio" at bounding box center [204, 581] width 68 height 24
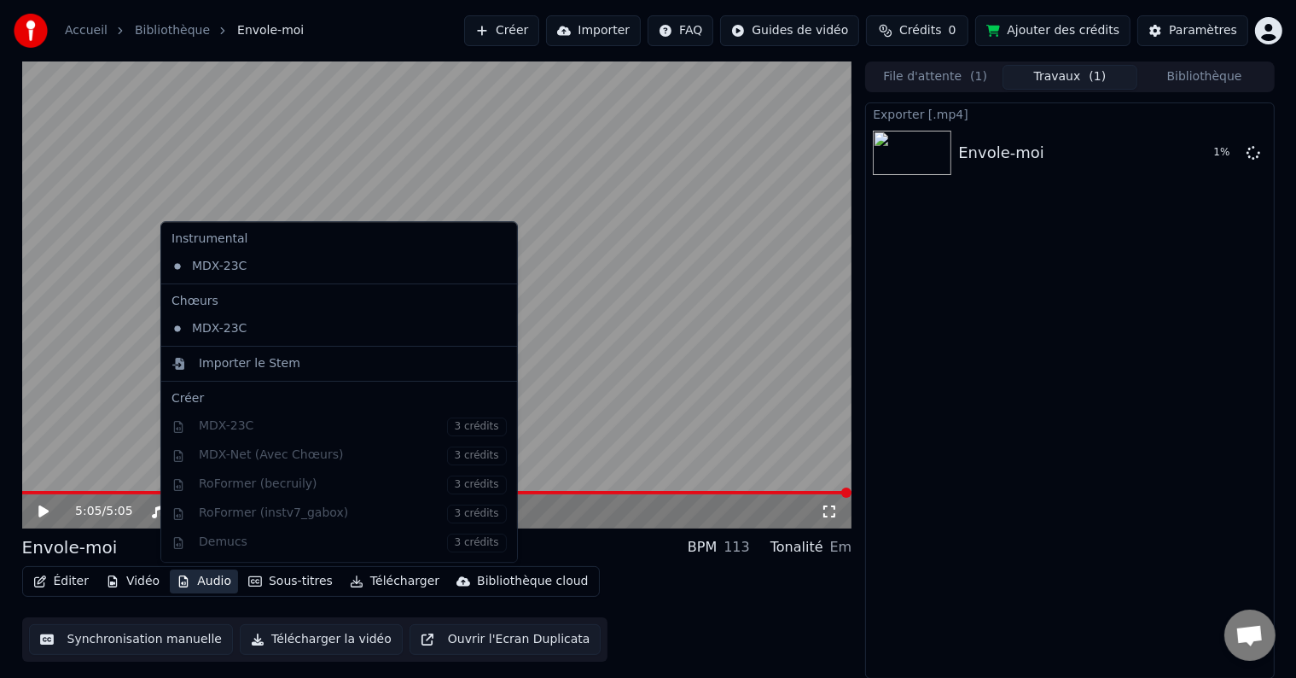
click at [219, 582] on button "Audio" at bounding box center [204, 581] width 68 height 24
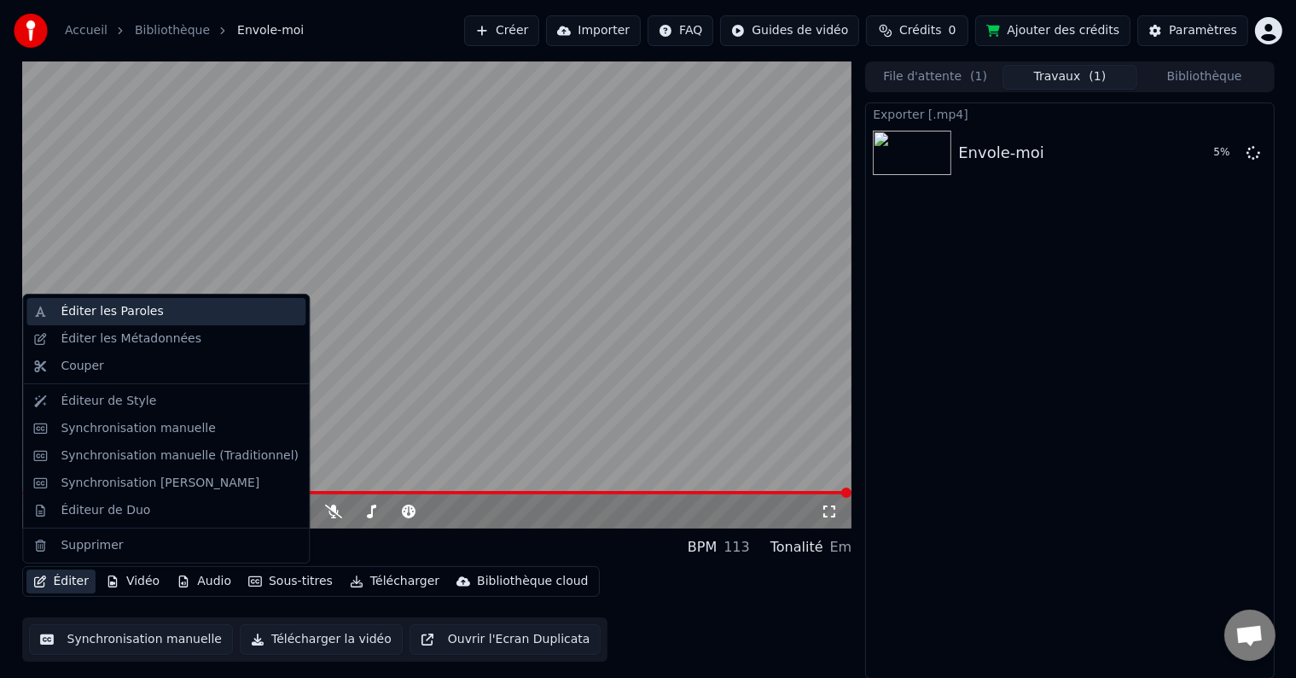
click at [134, 315] on div "Éditer les Paroles" at bounding box center [112, 311] width 102 height 17
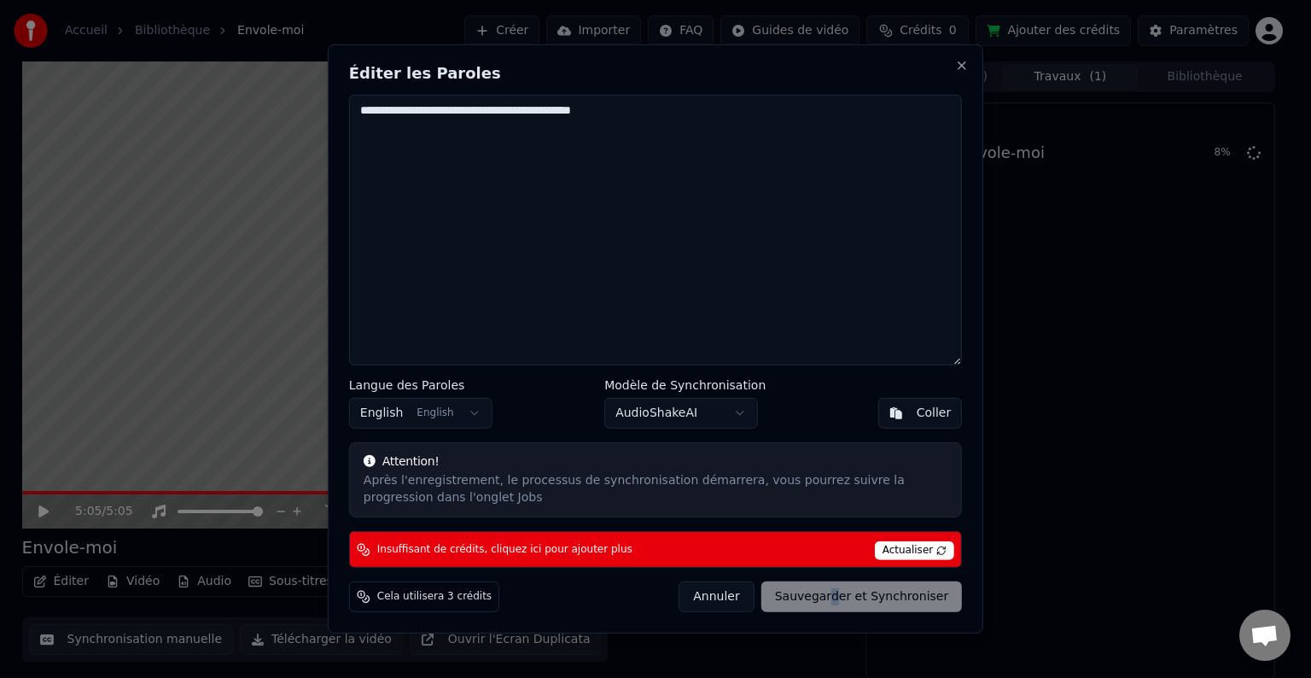
click at [847, 596] on div "Annuler Sauvegarder et Synchroniser" at bounding box center [819, 596] width 283 height 31
click at [962, 65] on button "Close" at bounding box center [962, 66] width 14 height 14
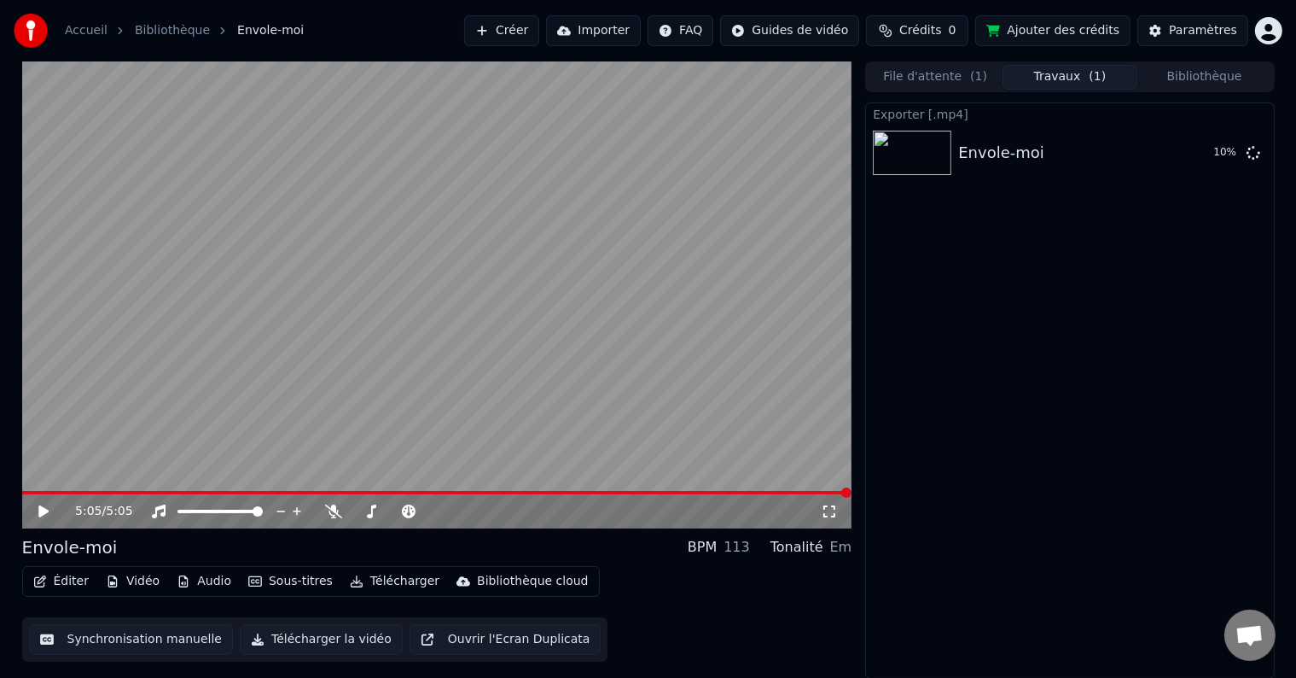
click at [941, 36] on span "Crédits" at bounding box center [920, 30] width 42 height 17
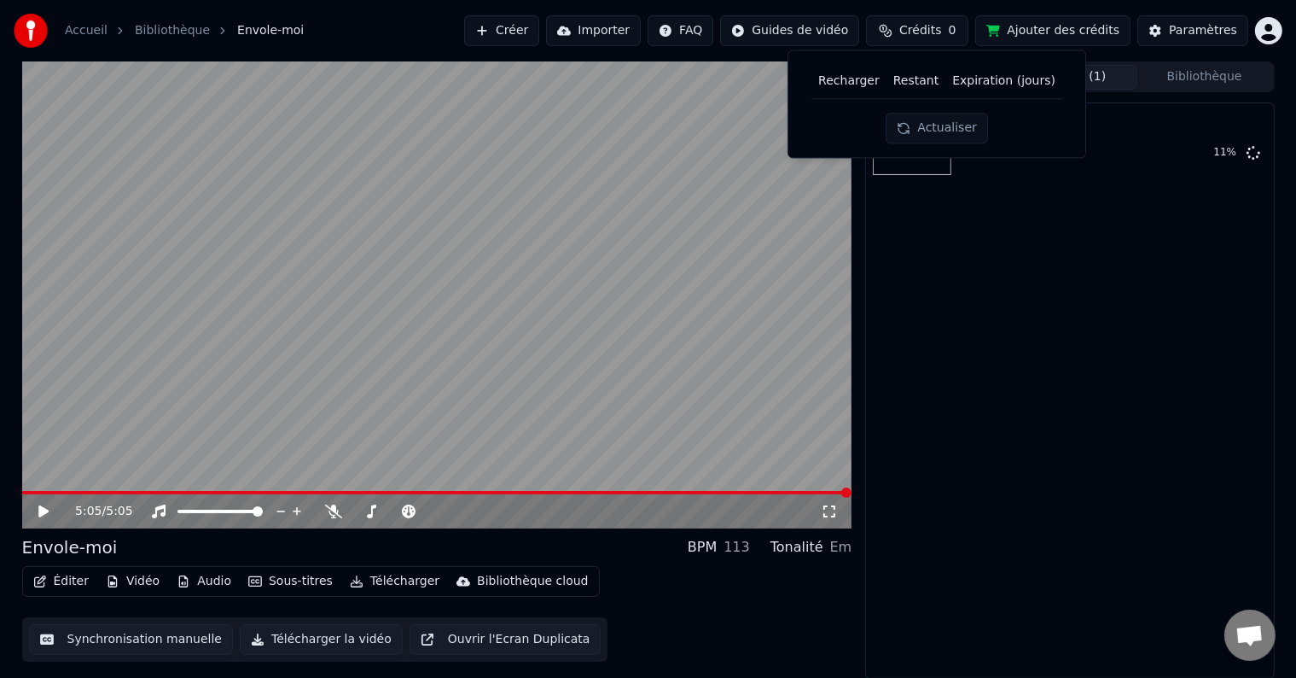
click at [989, 195] on div "Exporter [.mp4] Envole-moi 11 %" at bounding box center [1069, 390] width 409 height 576
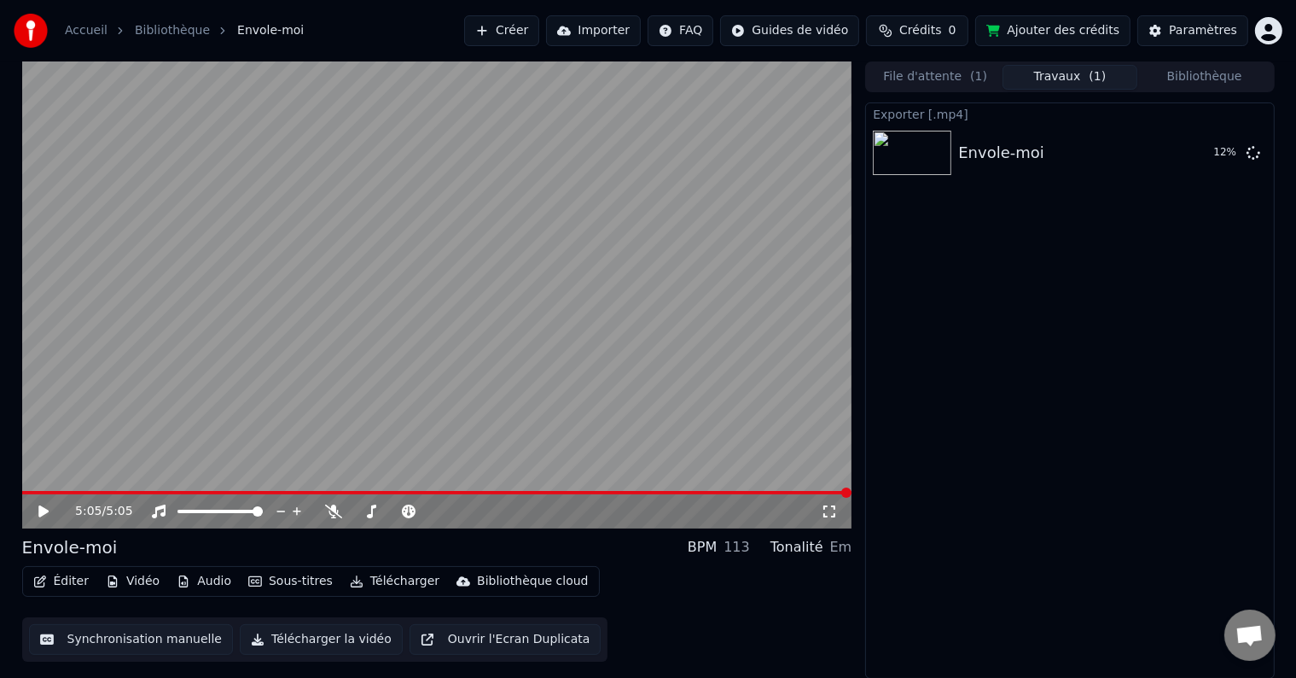
click at [1045, 26] on button "Ajouter des crédits" at bounding box center [1052, 30] width 155 height 31
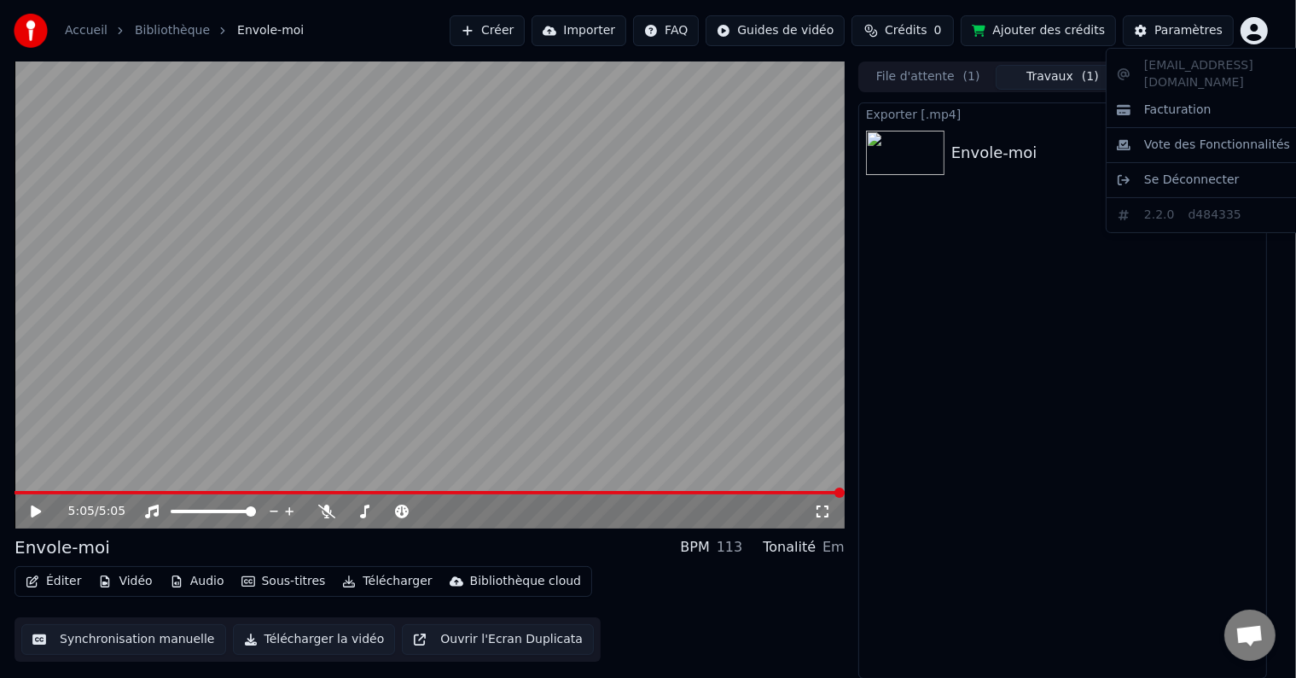
click at [1266, 36] on html "Accueil Bibliothèque Envole-moi Créer Importer FAQ Guides de vidéo Crédits 0 Aj…" at bounding box center [648, 339] width 1296 height 678
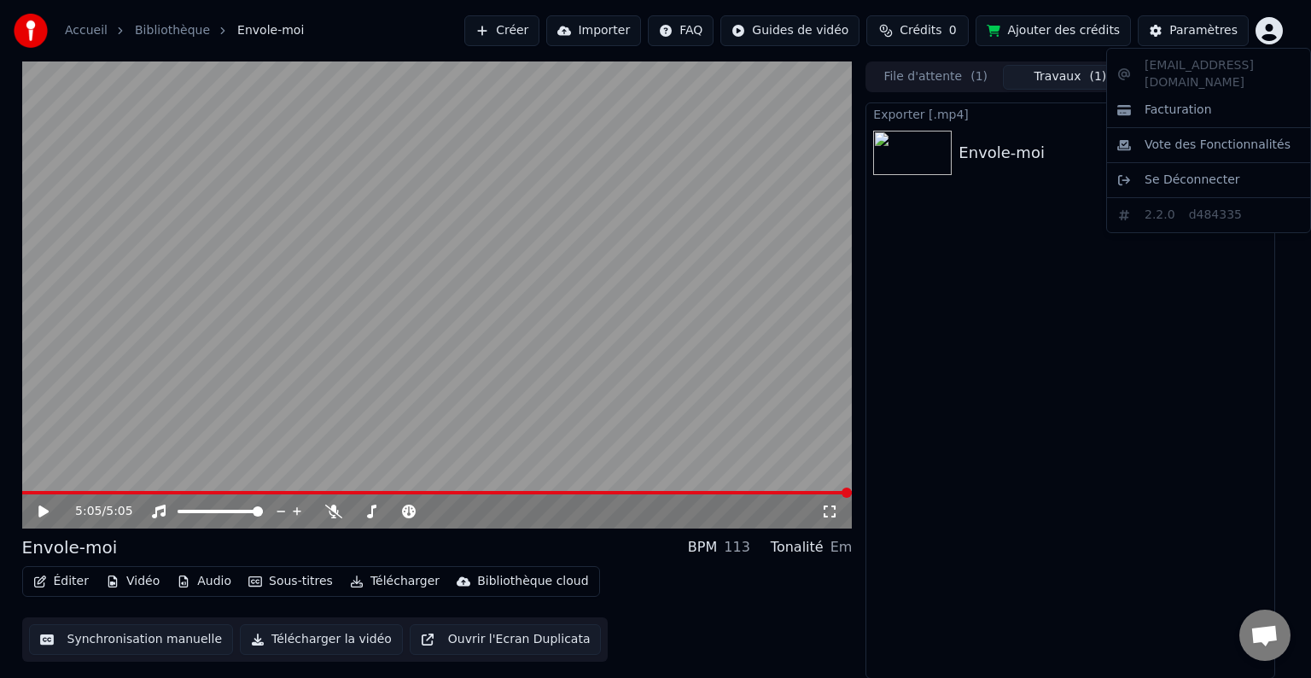
click at [1095, 170] on html "Accueil Bibliothèque Envole-moi Créer Importer FAQ Guides de vidéo Crédits 0 Aj…" at bounding box center [655, 339] width 1311 height 678
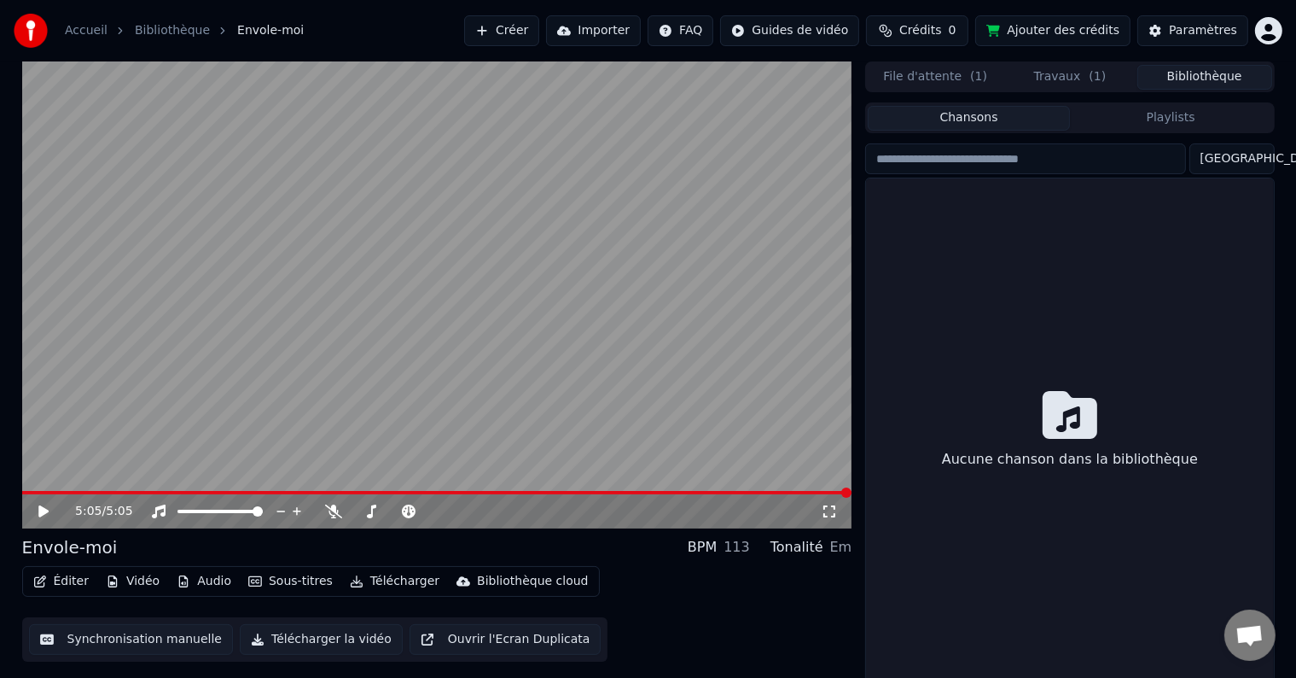
click at [1184, 74] on button "Bibliothèque" at bounding box center [1205, 77] width 135 height 25
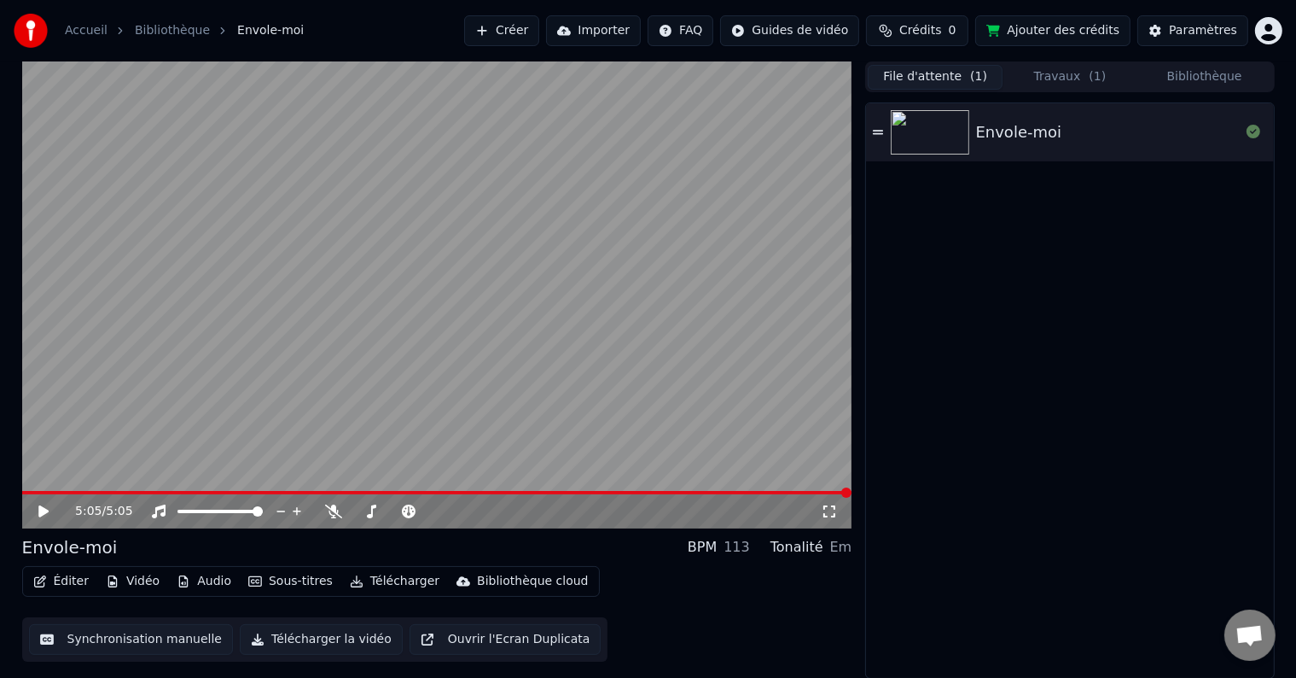
click at [980, 79] on span "( 1 )" at bounding box center [978, 76] width 17 height 17
click at [303, 636] on button "Télécharger la vidéo" at bounding box center [321, 639] width 163 height 31
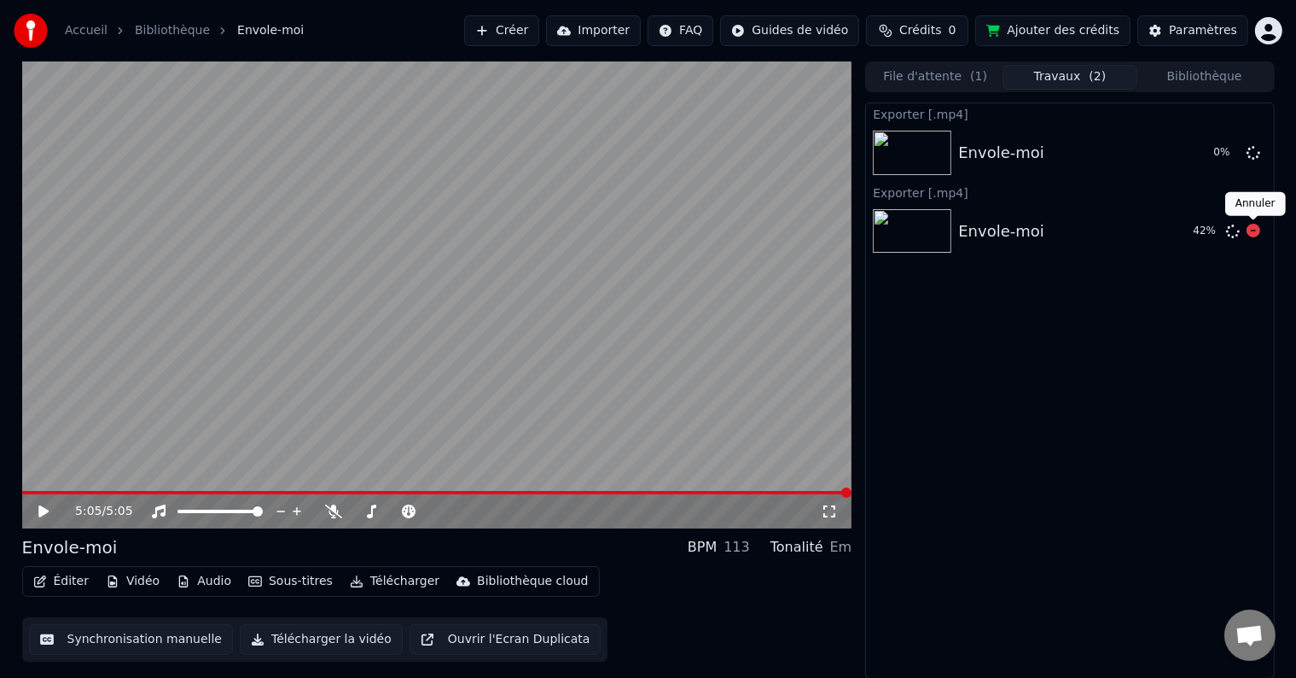
click at [1255, 232] on icon at bounding box center [1254, 231] width 14 height 14
click at [1256, 154] on icon at bounding box center [1254, 152] width 14 height 14
click at [1252, 230] on icon at bounding box center [1254, 231] width 14 height 14
click at [1250, 155] on icon at bounding box center [1254, 152] width 14 height 14
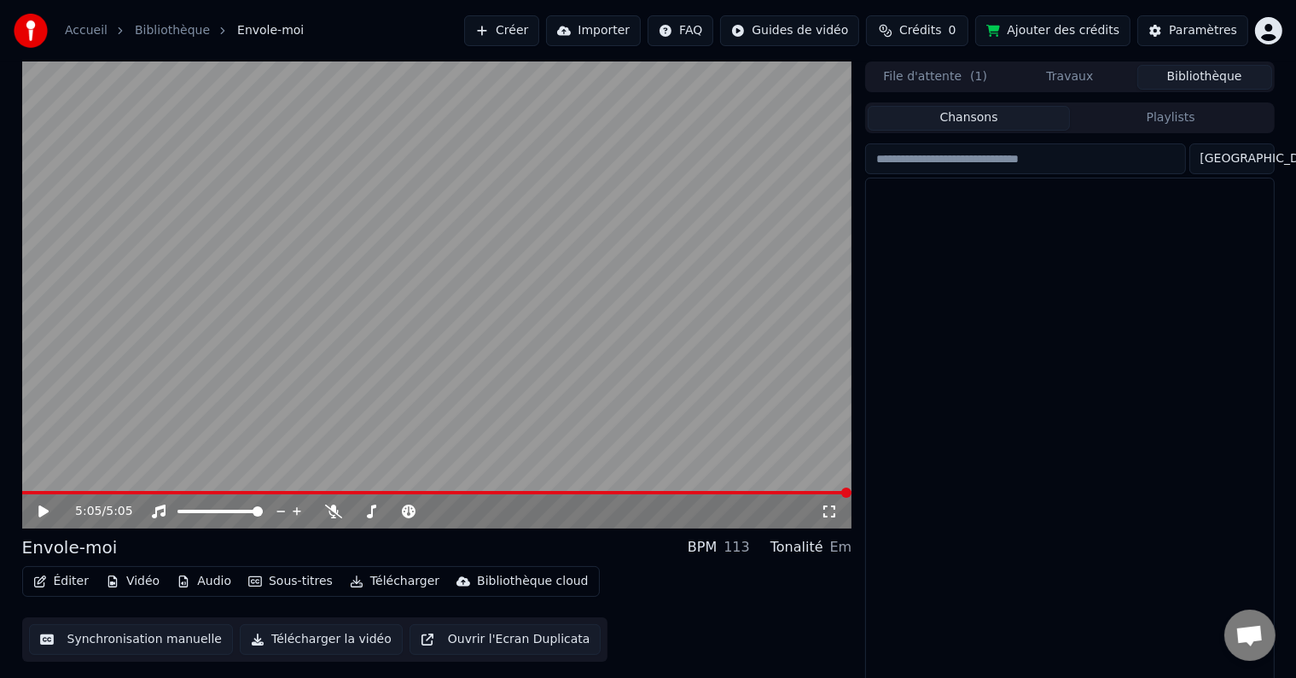
click at [1218, 86] on button "Bibliothèque" at bounding box center [1205, 77] width 135 height 25
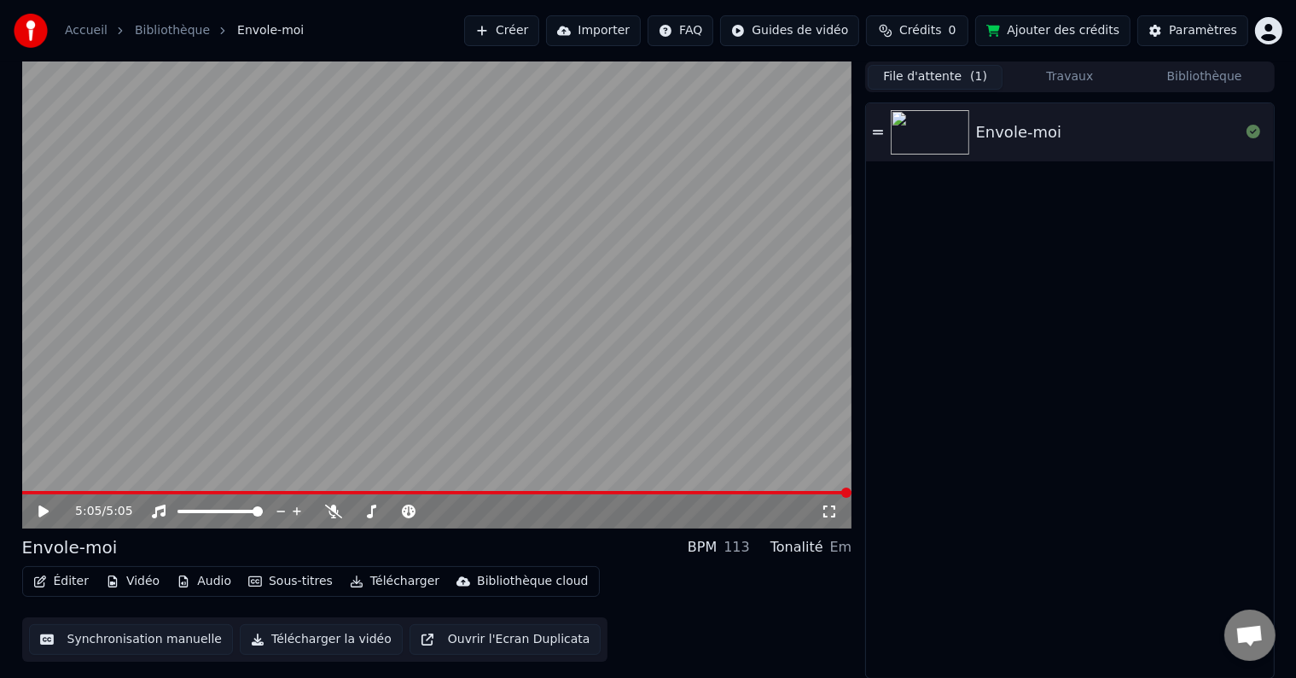
click at [954, 79] on button "File d'attente ( 1 )" at bounding box center [935, 77] width 135 height 25
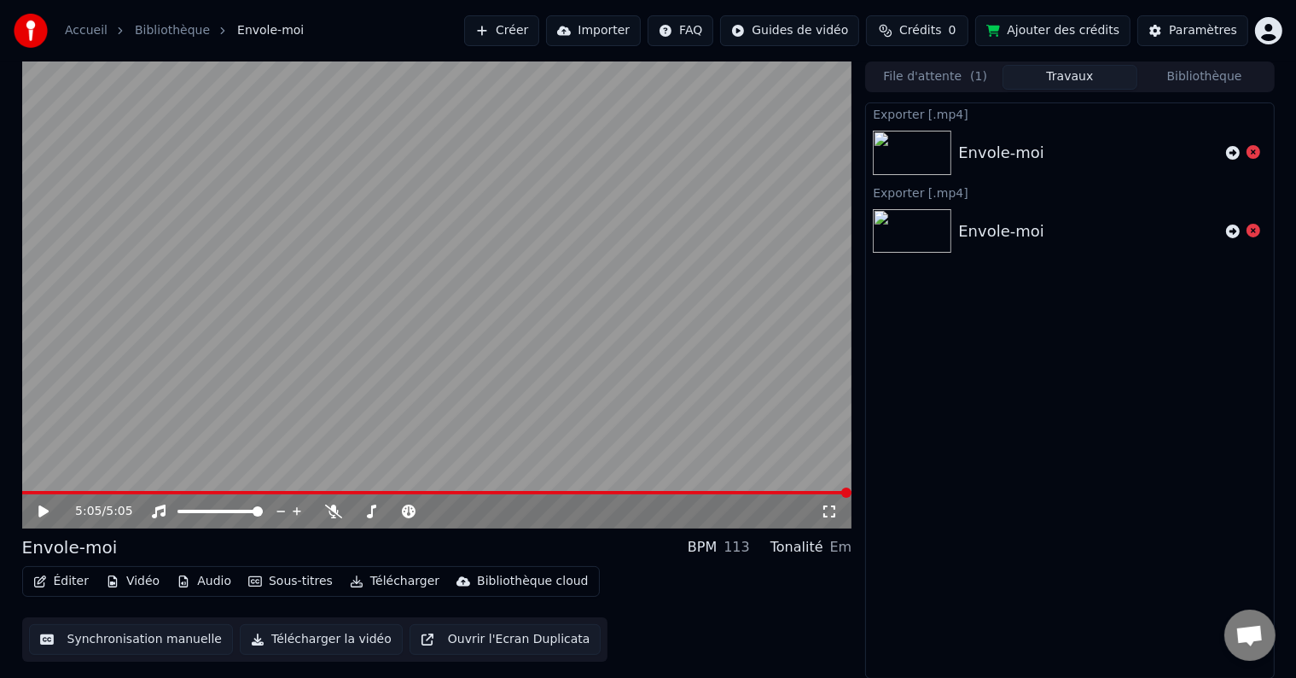
click at [1074, 78] on button "Travaux" at bounding box center [1070, 77] width 135 height 25
click at [1248, 635] on span "Ouvrir le chat" at bounding box center [1250, 637] width 28 height 24
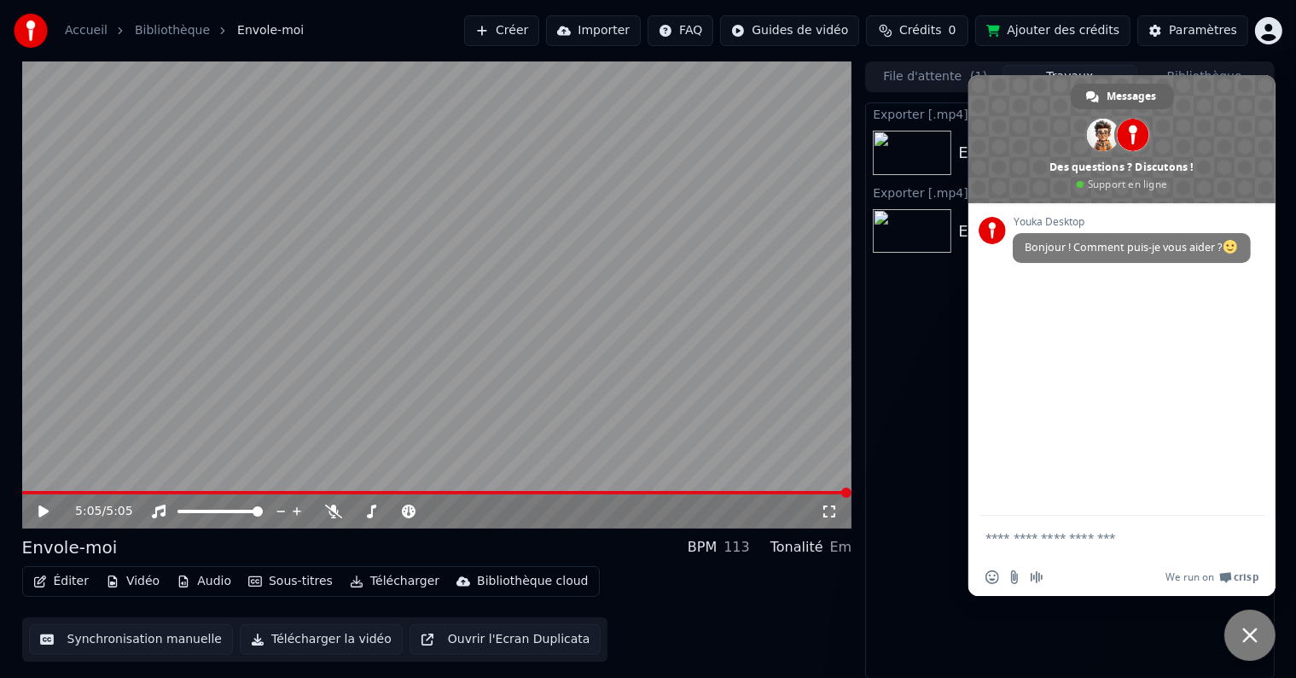
click at [941, 314] on div "Exporter [.mp4] Envole-moi Exporter [.mp4] Envole-moi" at bounding box center [1069, 390] width 409 height 576
